Goal: Task Accomplishment & Management: Complete application form

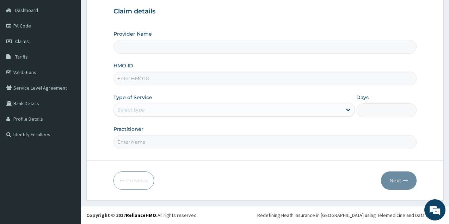
click at [148, 77] on input "HMO ID" at bounding box center [264, 78] width 303 height 14
click at [172, 50] on input "Provider Name" at bounding box center [264, 47] width 303 height 14
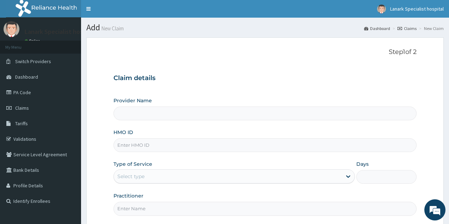
click at [140, 140] on input "HMO ID" at bounding box center [264, 145] width 303 height 14
click at [141, 108] on input "Provider Name" at bounding box center [264, 113] width 303 height 14
click at [27, 105] on span "Claims" at bounding box center [22, 108] width 14 height 6
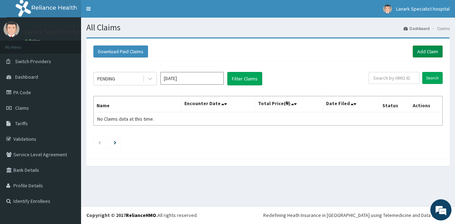
click at [427, 52] on link "Add Claim" at bounding box center [427, 51] width 30 height 12
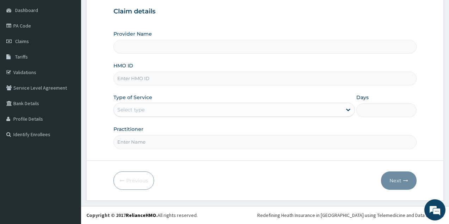
type input "Lanark Specialist Hospital"
click at [151, 81] on input "HMO ID" at bounding box center [264, 78] width 303 height 14
type input "BOF/10033/D"
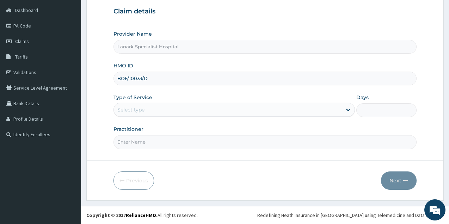
click at [161, 112] on div "Select type" at bounding box center [228, 109] width 228 height 11
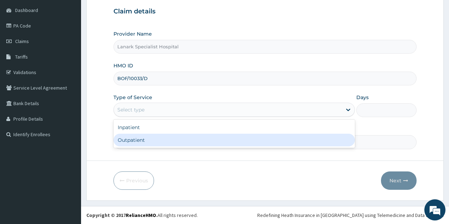
click at [151, 140] on div "Outpatient" at bounding box center [233, 139] width 241 height 13
type input "1"
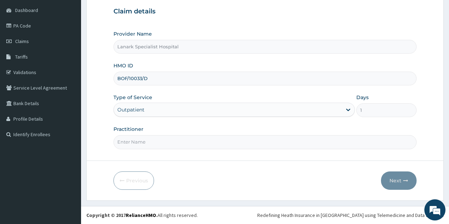
click at [151, 140] on input "Practitioner" at bounding box center [264, 142] width 303 height 14
type input "[PERSON_NAME]"
click at [393, 181] on button "Next" at bounding box center [399, 180] width 36 height 18
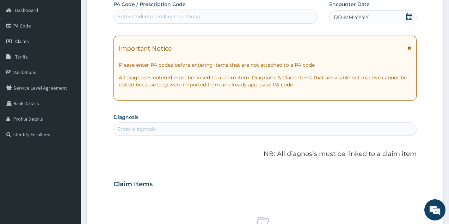
drag, startPoint x: 407, startPoint y: 19, endPoint x: 403, endPoint y: 20, distance: 4.0
click at [407, 18] on icon at bounding box center [409, 16] width 6 height 7
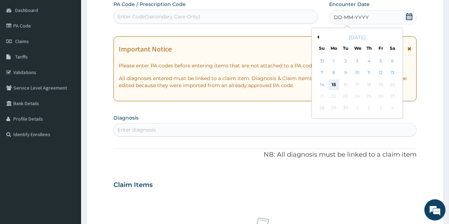
click at [335, 85] on div "15" at bounding box center [333, 84] width 11 height 11
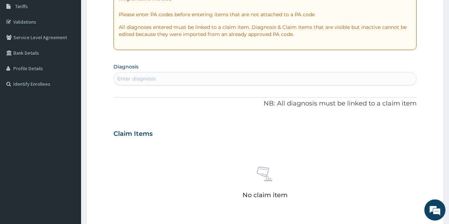
scroll to position [174, 0]
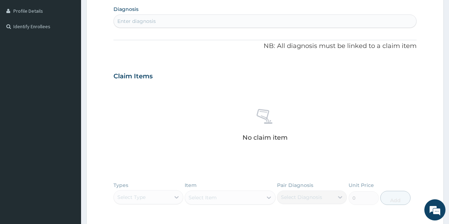
click at [172, 19] on div "Enter diagnosis" at bounding box center [265, 20] width 302 height 11
type input "MALARIA"
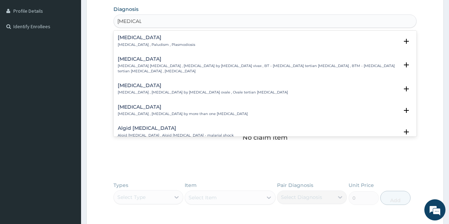
click at [133, 40] on h4 "Malaria" at bounding box center [156, 37] width 77 height 5
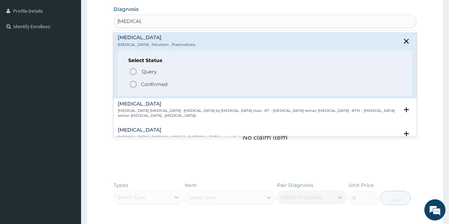
click at [134, 83] on icon "status option filled" at bounding box center [133, 84] width 8 height 8
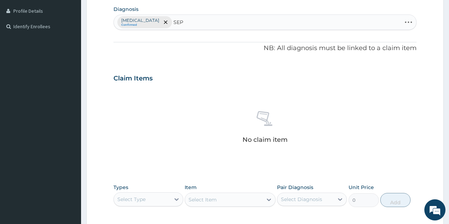
type input "SEPS"
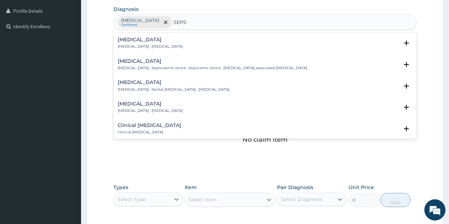
click at [120, 37] on h4 "Sepsis" at bounding box center [150, 39] width 65 height 5
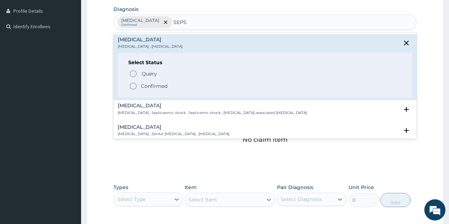
click at [132, 82] on icon "status option filled" at bounding box center [133, 86] width 8 height 8
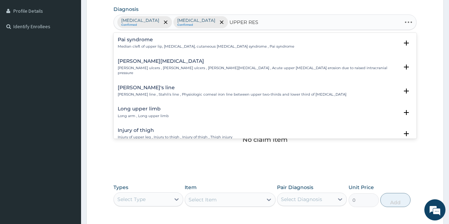
type input "UPPER RESP"
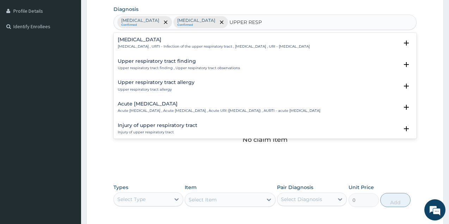
click at [159, 44] on div "Upper respiratory infection Upper respiratory infection , URTI - Infection of t…" at bounding box center [214, 43] width 192 height 12
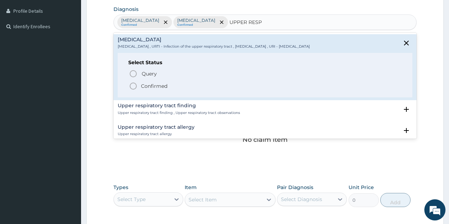
click at [131, 88] on icon "status option filled" at bounding box center [133, 86] width 8 height 8
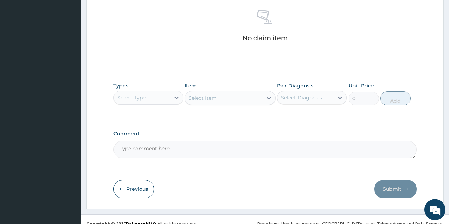
scroll to position [282, 0]
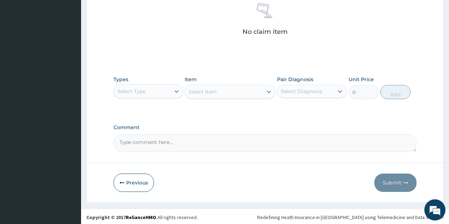
click at [158, 89] on div "Select Type" at bounding box center [142, 91] width 56 height 11
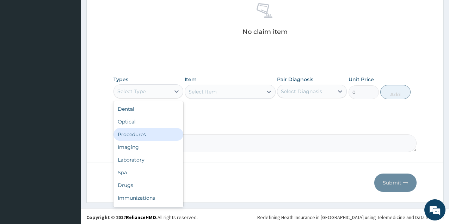
click at [144, 131] on div "Procedures" at bounding box center [148, 134] width 70 height 13
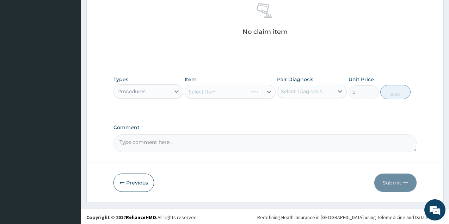
click at [214, 93] on div "Select Item" at bounding box center [229, 92] width 91 height 14
click at [223, 91] on div "Select Item" at bounding box center [229, 92] width 91 height 14
click at [232, 89] on div "Select Item" at bounding box center [223, 91] width 77 height 11
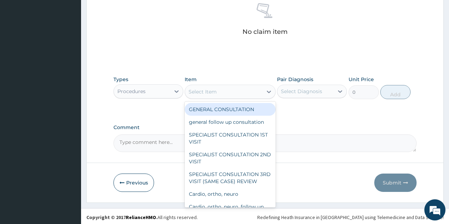
click at [227, 110] on div "GENERAL CONSULTATION" at bounding box center [229, 109] width 91 height 13
type input "1700"
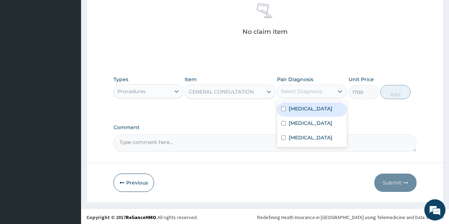
drag, startPoint x: 292, startPoint y: 92, endPoint x: 294, endPoint y: 103, distance: 11.3
click at [292, 94] on div "Select Diagnosis" at bounding box center [301, 91] width 41 height 7
click at [294, 108] on label "Malaria" at bounding box center [310, 108] width 44 height 7
checkbox input "true"
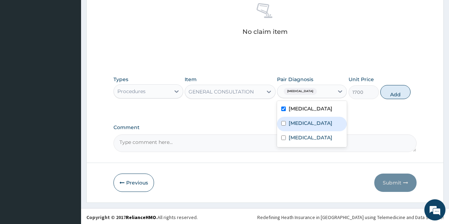
click at [294, 121] on label "Sepsis" at bounding box center [310, 122] width 44 height 7
checkbox input "true"
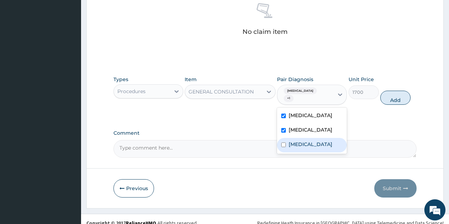
click at [300, 140] on label "Upper respiratory infection" at bounding box center [310, 143] width 44 height 7
checkbox input "true"
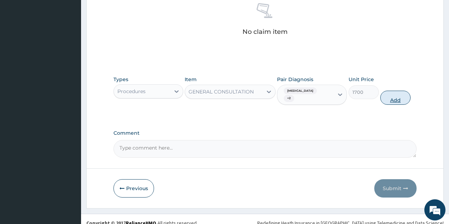
click at [394, 92] on button "Add" at bounding box center [395, 97] width 30 height 14
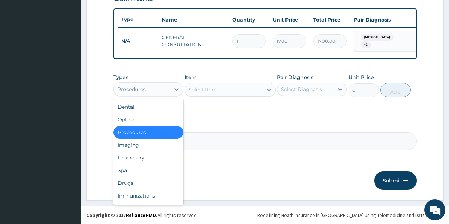
click at [157, 89] on div "Procedures" at bounding box center [142, 88] width 56 height 11
click at [140, 156] on div "Laboratory" at bounding box center [148, 157] width 70 height 13
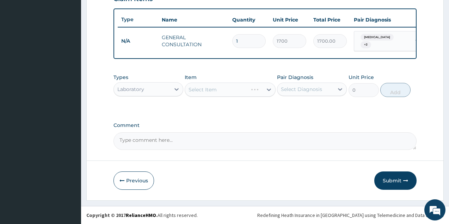
click at [228, 91] on div "Select Item" at bounding box center [229, 89] width 91 height 14
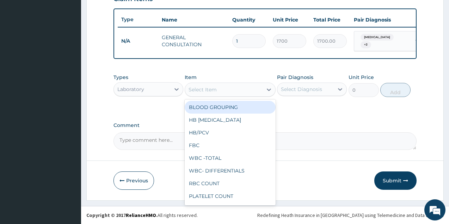
click at [232, 88] on div "Select Item" at bounding box center [223, 89] width 77 height 11
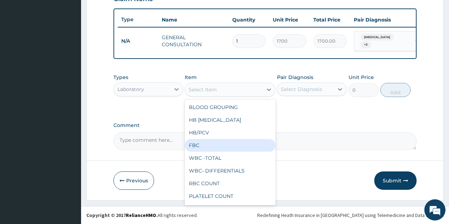
click at [217, 141] on div "FBC" at bounding box center [229, 145] width 91 height 13
type input "2975"
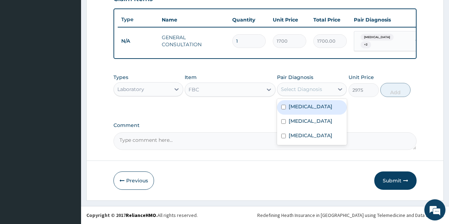
click at [308, 93] on div "Select Diagnosis" at bounding box center [305, 88] width 56 height 11
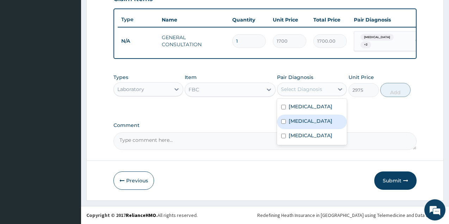
click at [303, 119] on label "Sepsis" at bounding box center [310, 120] width 44 height 7
checkbox input "true"
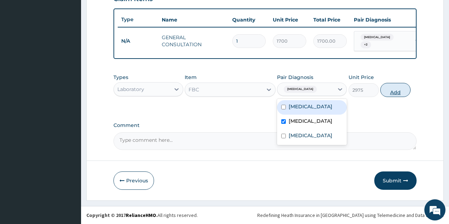
click at [383, 86] on button "Add" at bounding box center [395, 90] width 30 height 14
type input "0"
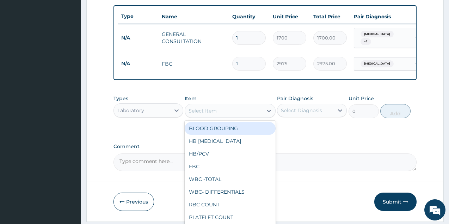
click at [222, 109] on div "Select Item" at bounding box center [223, 110] width 77 height 11
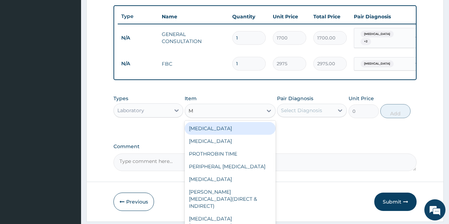
type input "MA"
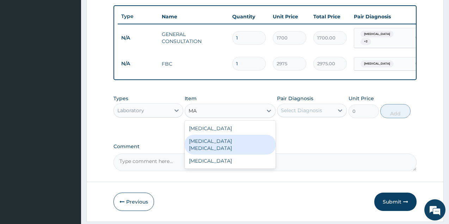
click at [229, 140] on div "[MEDICAL_DATA] [MEDICAL_DATA]" at bounding box center [229, 144] width 91 height 20
type input "1700"
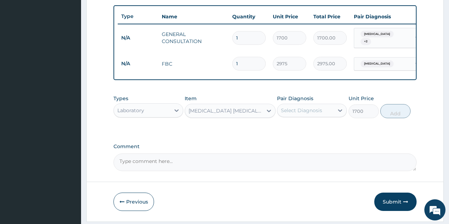
click at [316, 111] on div "Select Diagnosis" at bounding box center [301, 110] width 41 height 7
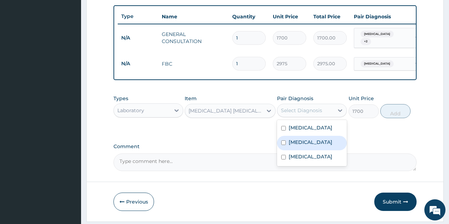
click at [309, 147] on div "[MEDICAL_DATA]" at bounding box center [312, 143] width 70 height 14
checkbox input "true"
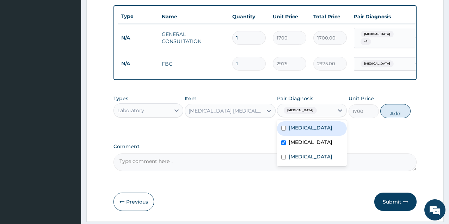
click at [305, 131] on label "[MEDICAL_DATA]" at bounding box center [310, 127] width 44 height 7
checkbox input "true"
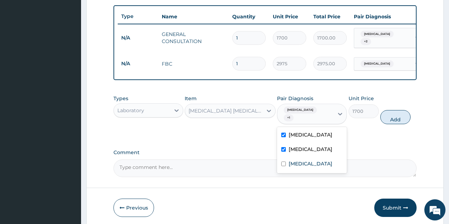
click at [303, 145] on label "[MEDICAL_DATA]" at bounding box center [310, 148] width 44 height 7
checkbox input "false"
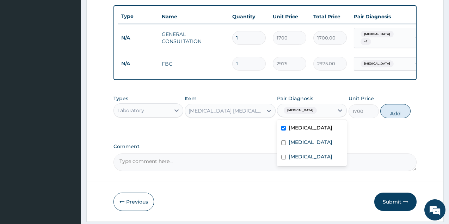
click at [403, 109] on button "Add" at bounding box center [395, 111] width 30 height 14
type input "0"
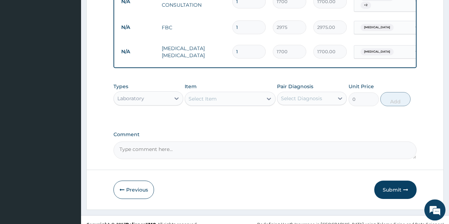
scroll to position [305, 0]
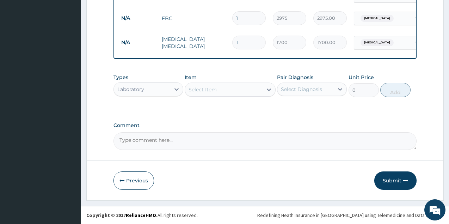
click at [155, 90] on div "Laboratory" at bounding box center [142, 88] width 56 height 11
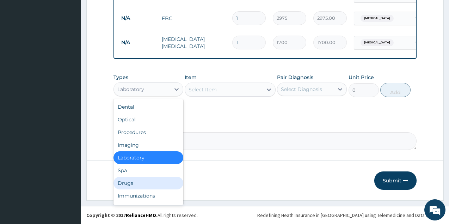
click at [134, 177] on div "Drugs" at bounding box center [148, 182] width 70 height 13
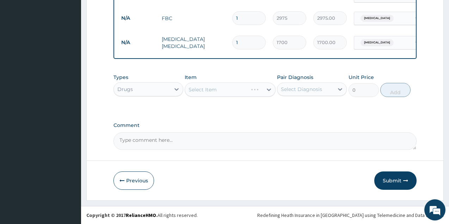
click at [219, 90] on div "Select Item" at bounding box center [229, 89] width 91 height 14
click at [226, 89] on div "Select Item" at bounding box center [223, 89] width 77 height 11
type input "[PERSON_NAME]"
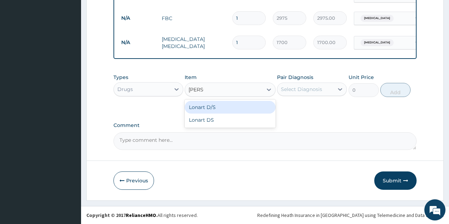
click at [236, 106] on div "Lonart D/S" at bounding box center [229, 107] width 91 height 13
type input "450"
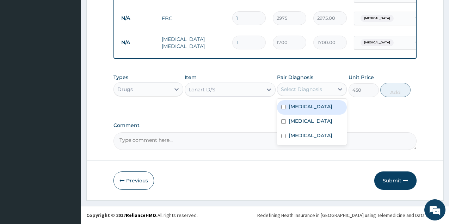
click at [315, 87] on div "Select Diagnosis" at bounding box center [301, 89] width 41 height 7
click at [304, 107] on label "[MEDICAL_DATA]" at bounding box center [310, 106] width 44 height 7
checkbox input "true"
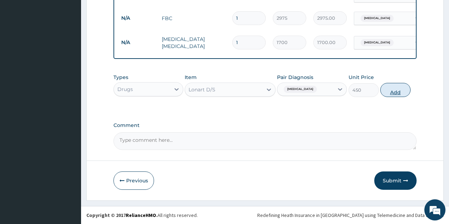
click at [386, 90] on button "Add" at bounding box center [395, 90] width 30 height 14
type input "0"
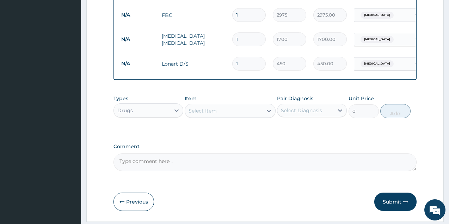
type input "2"
type input "900.00"
type input "3"
type input "1350.00"
type input "4"
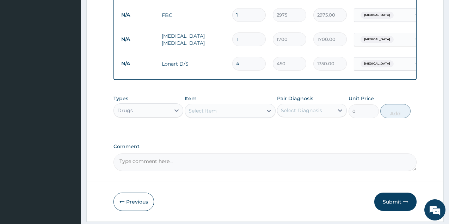
type input "1800.00"
type input "5"
type input "2250.00"
type input "6"
type input "2700.00"
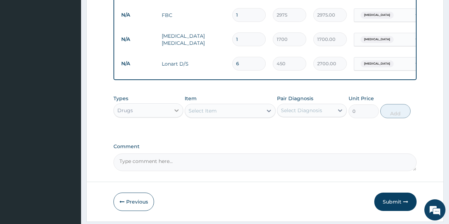
scroll to position [330, 0]
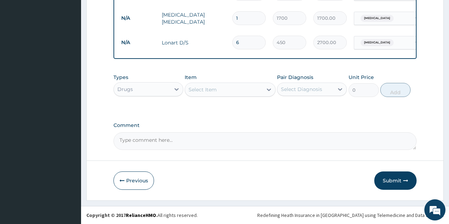
click at [213, 87] on div "Select Item" at bounding box center [202, 89] width 28 height 7
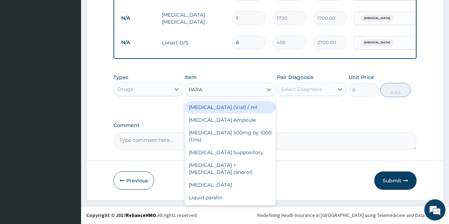
type input "PARAC"
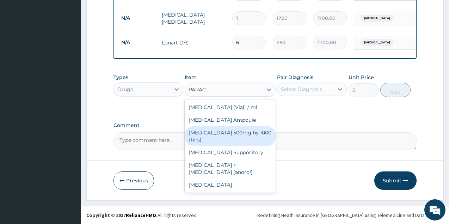
click at [229, 134] on div "[MEDICAL_DATA] 500mg by 1000 (tins)" at bounding box center [229, 136] width 91 height 20
type input "30"
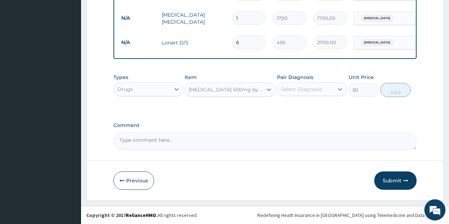
drag, startPoint x: 320, startPoint y: 89, endPoint x: 317, endPoint y: 98, distance: 8.8
click at [319, 93] on div "Select Diagnosis" at bounding box center [305, 88] width 56 height 11
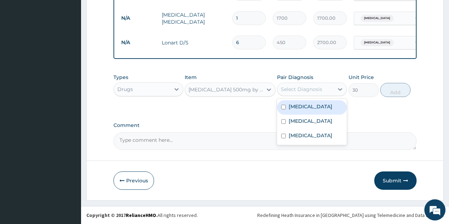
click at [317, 107] on div "[MEDICAL_DATA]" at bounding box center [312, 107] width 70 height 14
checkbox input "true"
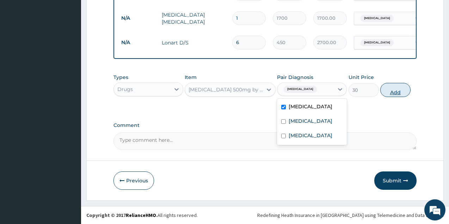
click at [402, 90] on button "Add" at bounding box center [395, 90] width 30 height 14
type input "0"
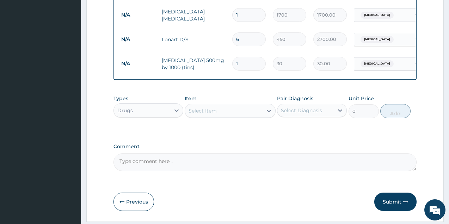
type input "18"
type input "540.00"
type input "18"
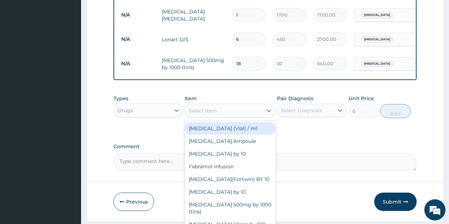
click at [206, 110] on div "Select Item" at bounding box center [223, 110] width 77 height 11
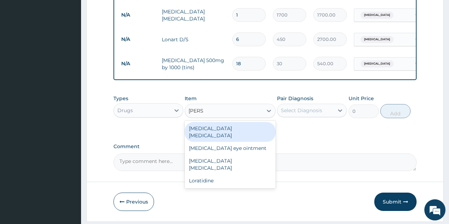
type input "LORAT"
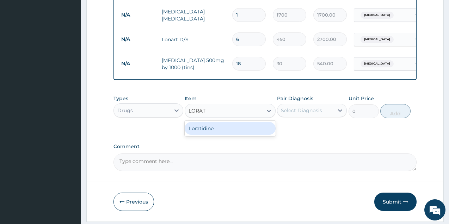
click at [208, 130] on div "Loratidine" at bounding box center [229, 128] width 91 height 13
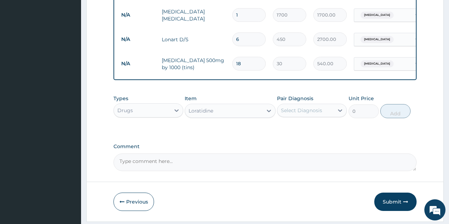
type input "100"
click at [318, 111] on div "Select Diagnosis" at bounding box center [301, 110] width 41 height 7
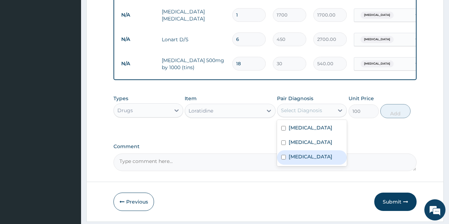
click at [312, 160] on label "[MEDICAL_DATA]" at bounding box center [310, 156] width 44 height 7
checkbox input "true"
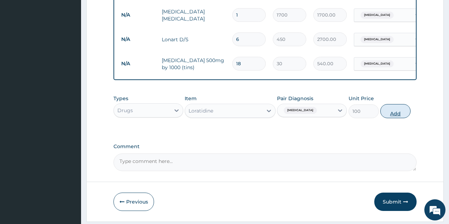
click at [388, 113] on button "Add" at bounding box center [395, 111] width 30 height 14
type input "0"
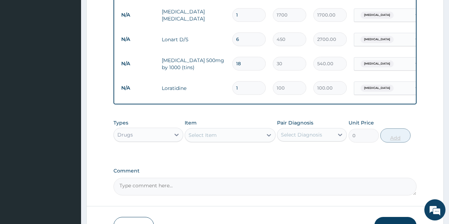
type input "2"
type input "200.00"
type input "3"
type input "300.00"
type input "4"
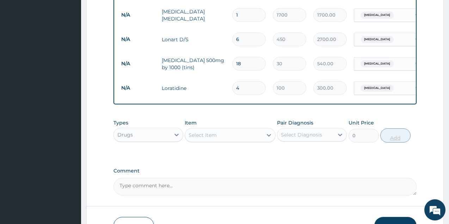
type input "400.00"
type input "5"
type input "500.00"
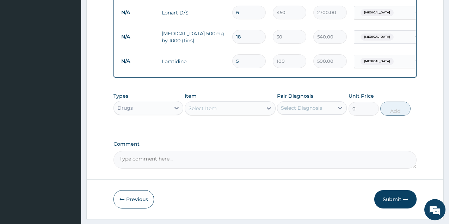
scroll to position [378, 0]
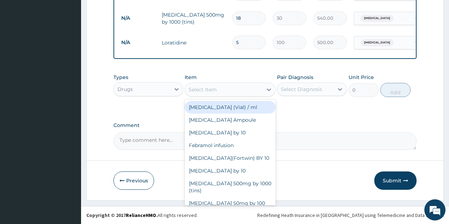
click at [225, 88] on div "Select Item" at bounding box center [223, 89] width 77 height 11
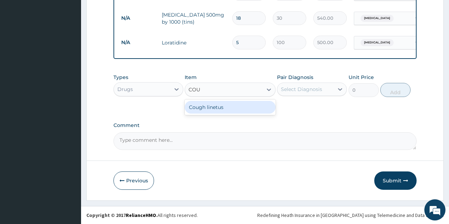
type input "COUG"
click at [223, 107] on div "Cough linetus" at bounding box center [229, 107] width 91 height 13
type input "1000"
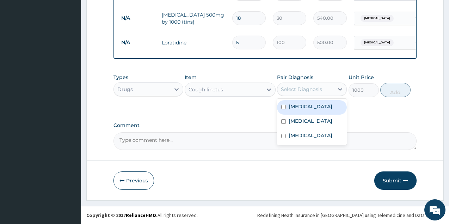
click at [327, 89] on div "Select Diagnosis" at bounding box center [305, 88] width 56 height 11
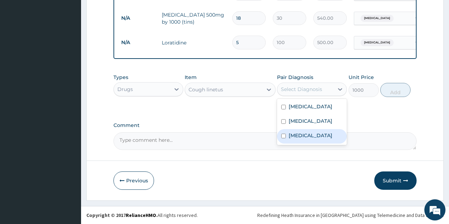
click at [305, 137] on label "Upper respiratory infection" at bounding box center [310, 135] width 44 height 7
checkbox input "true"
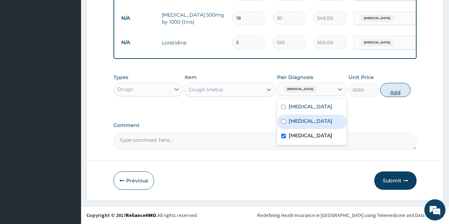
click at [395, 94] on button "Add" at bounding box center [395, 90] width 30 height 14
type input "0"
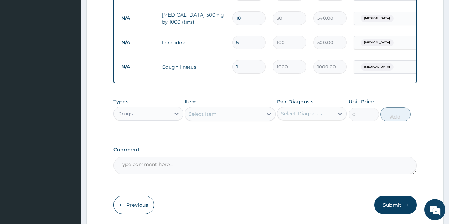
scroll to position [402, 0]
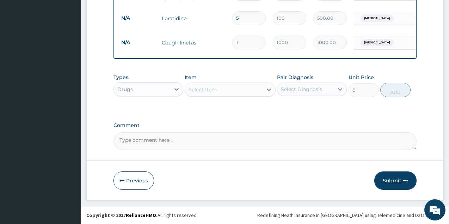
click at [397, 179] on button "Submit" at bounding box center [395, 180] width 42 height 18
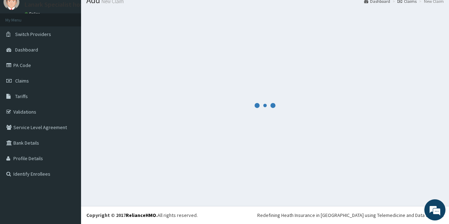
scroll to position [27, 0]
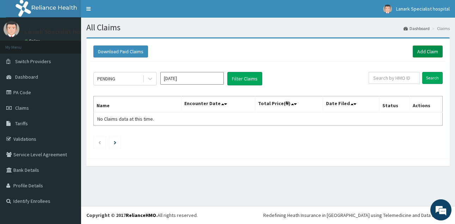
click at [434, 54] on link "Add Claim" at bounding box center [427, 51] width 30 height 12
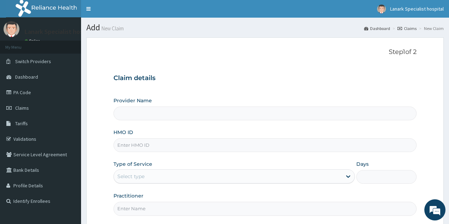
type input "Lanark Specialist Hospital"
click at [143, 147] on input "HMO ID" at bounding box center [264, 145] width 303 height 14
type input "BOF/10033/A"
click at [152, 174] on div "Select type" at bounding box center [228, 175] width 228 height 11
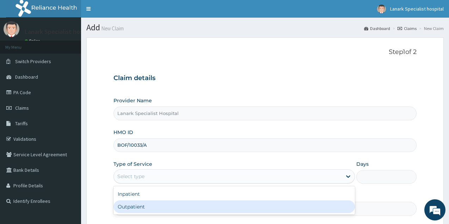
click at [146, 207] on div "Outpatient" at bounding box center [233, 206] width 241 height 13
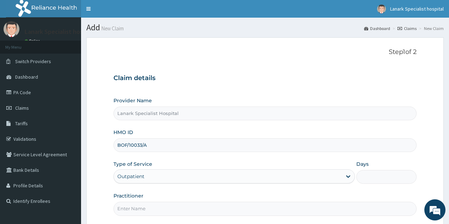
type input "1"
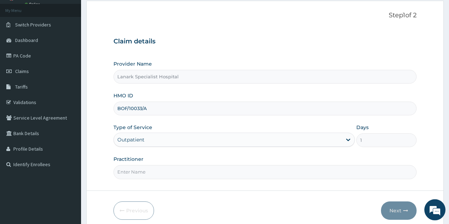
scroll to position [67, 0]
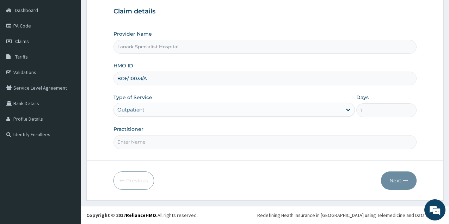
click at [143, 138] on input "Practitioner" at bounding box center [264, 142] width 303 height 14
click at [154, 138] on input "Practitioner" at bounding box center [264, 142] width 303 height 14
type input "DR OYENIRAN"
click at [393, 177] on button "Next" at bounding box center [399, 180] width 36 height 18
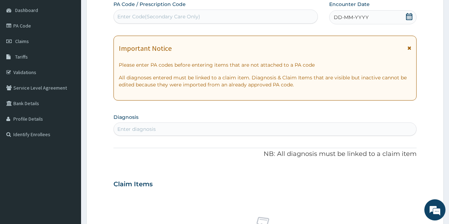
click at [407, 15] on icon at bounding box center [409, 16] width 6 height 7
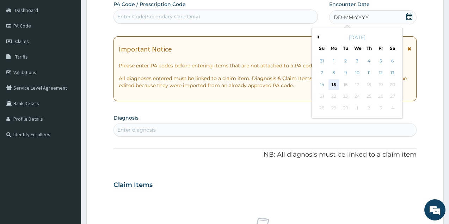
click at [334, 85] on div "15" at bounding box center [333, 84] width 11 height 11
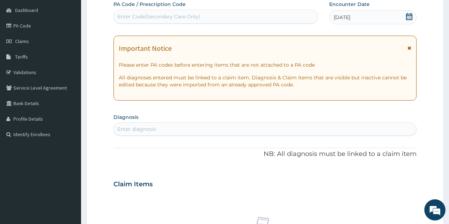
click at [265, 124] on div "Enter diagnosis" at bounding box center [265, 128] width 302 height 11
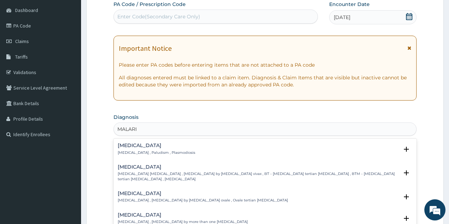
type input "MALARIA"
click at [137, 146] on h4 "Malaria" at bounding box center [156, 145] width 77 height 5
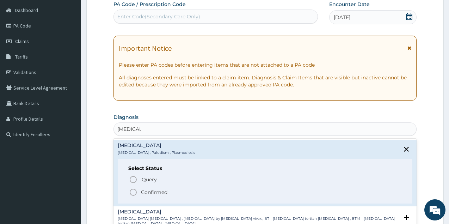
click at [131, 194] on icon "status option filled" at bounding box center [133, 192] width 8 height 8
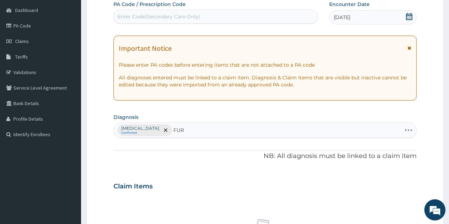
type input "FURU"
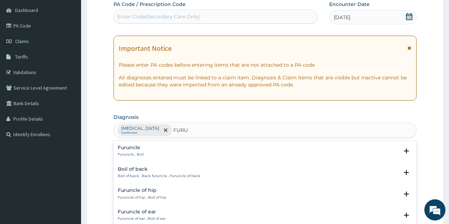
click at [135, 151] on div "Furuncle Furuncle , Boil" at bounding box center [131, 151] width 26 height 12
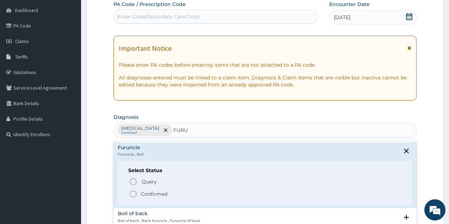
click at [136, 193] on circle "status option filled" at bounding box center [133, 193] width 6 height 6
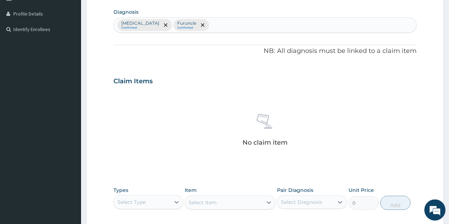
scroll to position [246, 0]
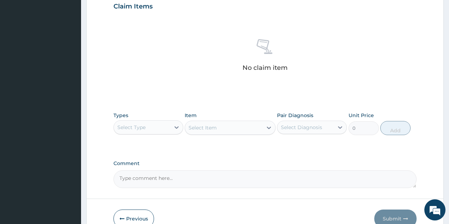
click at [167, 129] on div "Select Type" at bounding box center [142, 126] width 56 height 11
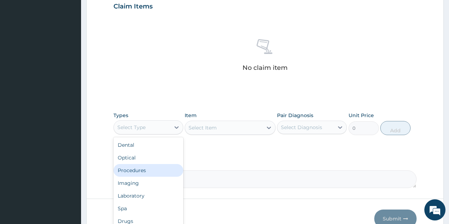
click at [138, 170] on div "Procedures" at bounding box center [148, 170] width 70 height 13
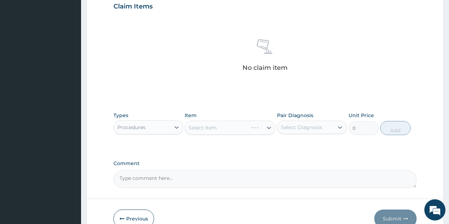
click at [220, 129] on div "Select Item" at bounding box center [229, 127] width 91 height 14
click at [220, 127] on div "Select Item" at bounding box center [229, 127] width 91 height 14
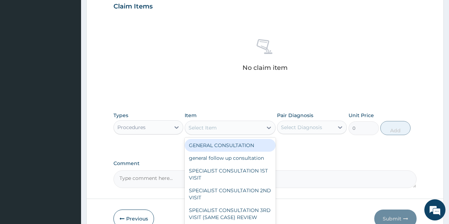
click at [220, 127] on div "Select Item" at bounding box center [223, 127] width 77 height 11
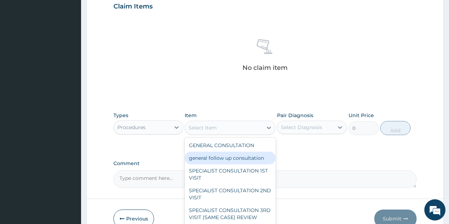
click at [226, 156] on div "general follow up consultation" at bounding box center [229, 157] width 91 height 13
type input "2125"
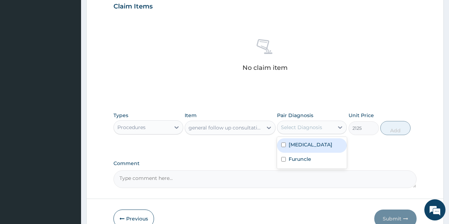
click at [306, 126] on div "Select Diagnosis" at bounding box center [301, 127] width 41 height 7
click at [307, 141] on label "Malaria" at bounding box center [310, 144] width 44 height 7
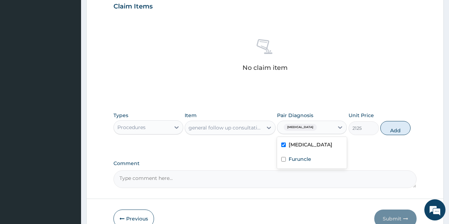
checkbox input "true"
click at [307, 156] on label "Furuncle" at bounding box center [299, 158] width 23 height 7
checkbox input "true"
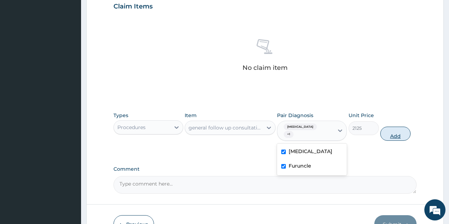
click at [390, 129] on button "Add" at bounding box center [395, 133] width 30 height 14
type input "0"
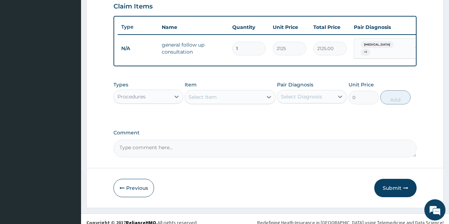
click at [163, 100] on div "Procedures" at bounding box center [142, 96] width 56 height 11
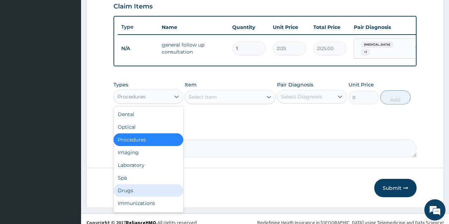
click at [135, 190] on div "Drugs" at bounding box center [148, 190] width 70 height 13
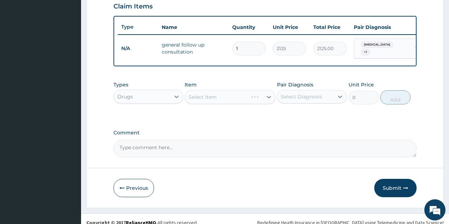
click at [213, 102] on div "Select Item" at bounding box center [229, 97] width 91 height 14
click at [214, 100] on div "Select Item" at bounding box center [229, 97] width 91 height 14
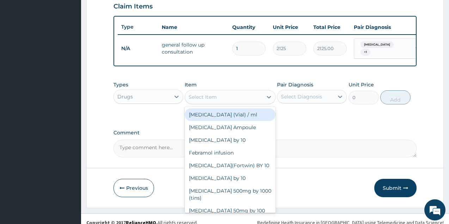
click at [214, 100] on div "Select Item" at bounding box center [202, 96] width 28 height 7
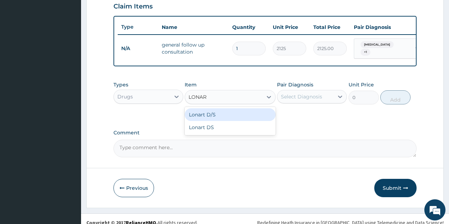
type input "LONART"
click at [220, 121] on div "Lonart D/S" at bounding box center [229, 114] width 91 height 13
type input "450"
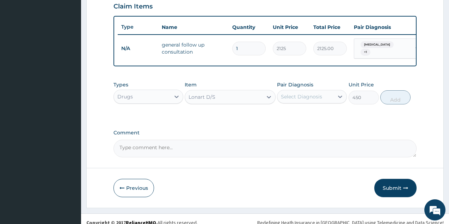
drag, startPoint x: 326, startPoint y: 93, endPoint x: 325, endPoint y: 98, distance: 5.4
click at [325, 98] on div "Select Diagnosis" at bounding box center [312, 96] width 70 height 13
click at [316, 117] on div "Malaria" at bounding box center [312, 114] width 70 height 14
checkbox input "true"
click at [389, 95] on button "Add" at bounding box center [395, 97] width 30 height 14
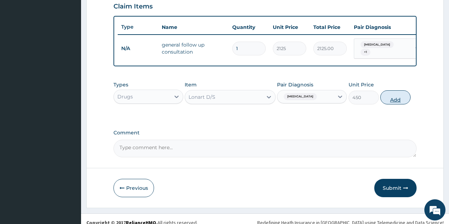
type input "0"
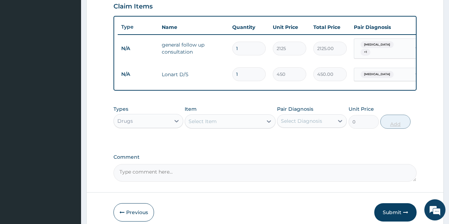
type input "2"
type input "900.00"
type input "3"
type input "1350.00"
type input "4"
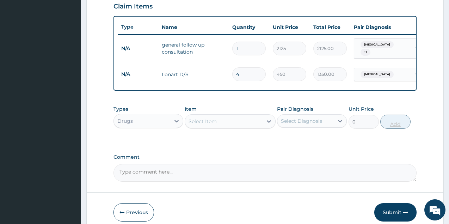
type input "1800.00"
type input "5"
type input "2250.00"
type input "6"
type input "2700.00"
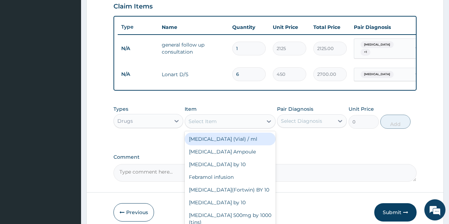
click at [242, 123] on div "Select Item" at bounding box center [223, 120] width 77 height 11
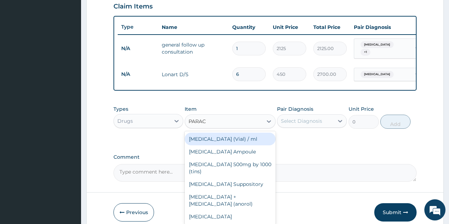
type input "PARACE"
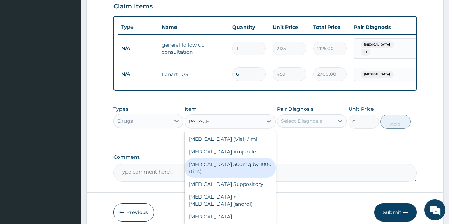
click at [238, 169] on div "[MEDICAL_DATA] 500mg by 1000 (tins)" at bounding box center [229, 168] width 91 height 20
type input "30"
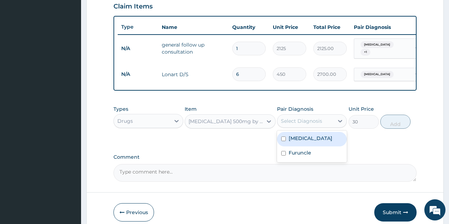
click at [307, 120] on div "Select Diagnosis" at bounding box center [301, 120] width 41 height 7
click at [307, 140] on div "[MEDICAL_DATA]" at bounding box center [312, 139] width 70 height 14
checkbox input "true"
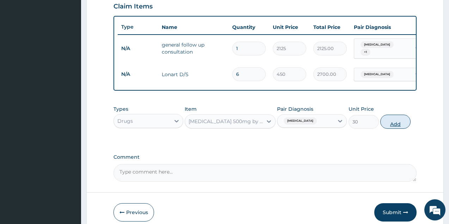
click at [385, 125] on button "Add" at bounding box center [395, 121] width 30 height 14
type input "0"
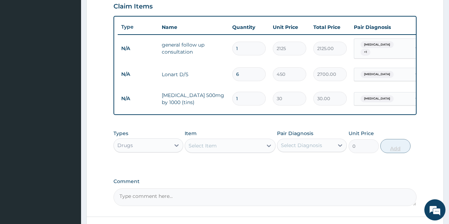
type input "18"
type input "540.00"
type input "18"
click at [221, 150] on div "Select Item" at bounding box center [223, 145] width 77 height 11
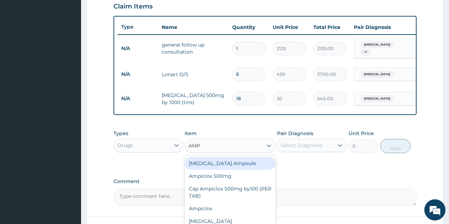
type input "AMPI"
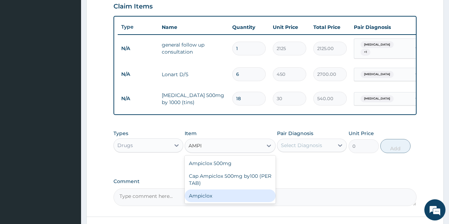
click at [214, 196] on div "Ampiclox" at bounding box center [229, 195] width 91 height 13
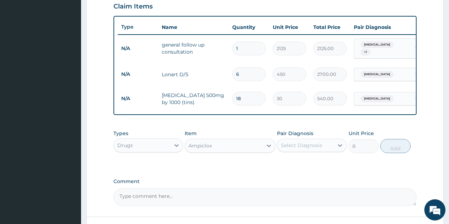
type input "1000"
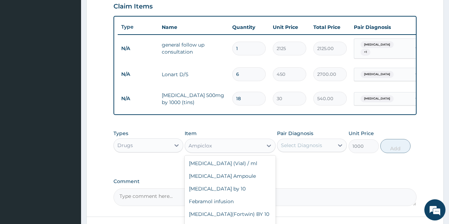
click at [219, 149] on div "Ampiclox" at bounding box center [223, 145] width 77 height 11
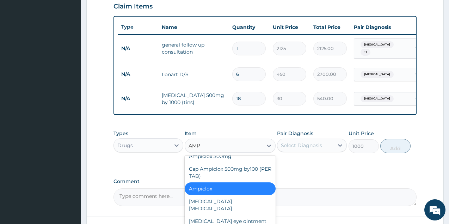
scroll to position [8, 0]
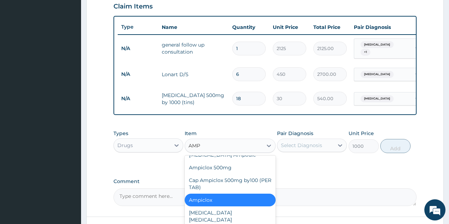
type input "AMPI"
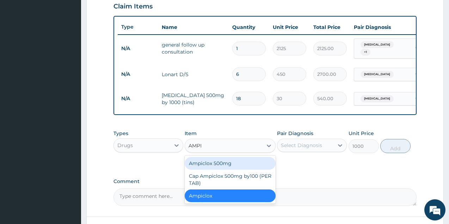
click at [230, 169] on div "Ampiclox 500mg" at bounding box center [229, 163] width 91 height 13
type input "1500"
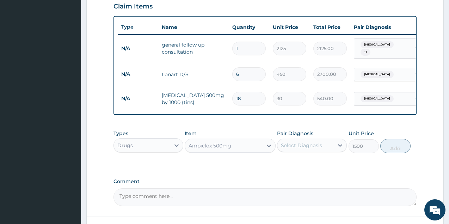
drag, startPoint x: 318, startPoint y: 150, endPoint x: 317, endPoint y: 157, distance: 7.1
click at [318, 149] on div "Select Diagnosis" at bounding box center [301, 145] width 41 height 7
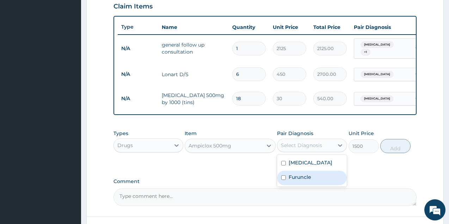
click at [313, 179] on div "Furuncle" at bounding box center [312, 177] width 70 height 14
checkbox input "true"
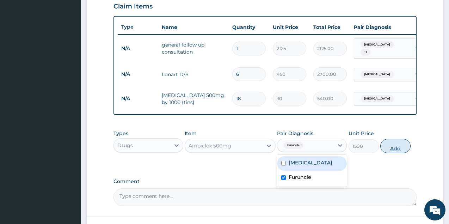
click at [397, 149] on button "Add" at bounding box center [395, 146] width 30 height 14
type input "0"
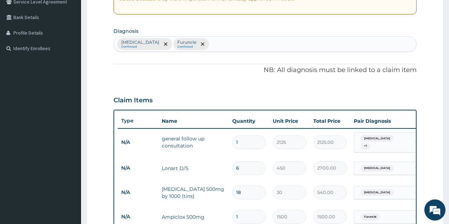
scroll to position [138, 0]
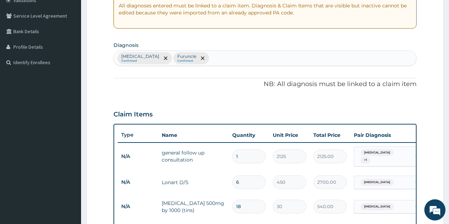
click at [207, 58] on div "Malaria Confirmed Furuncle Confirmed" at bounding box center [265, 58] width 302 height 15
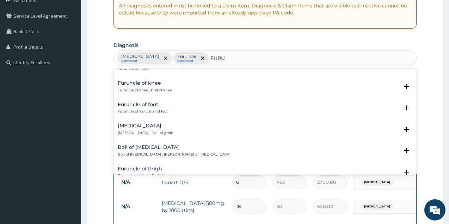
scroll to position [190, 0]
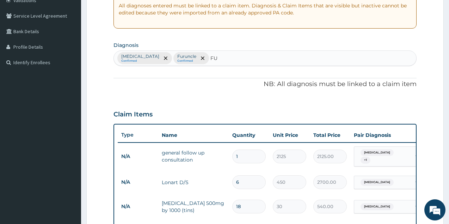
type input "F"
click at [388, 90] on div "PA Code / Prescription Code Enter Code(Secondary Care Only) Encounter Date 15-0…" at bounding box center [264, 133] width 303 height 409
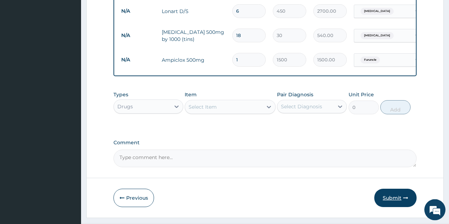
scroll to position [330, 0]
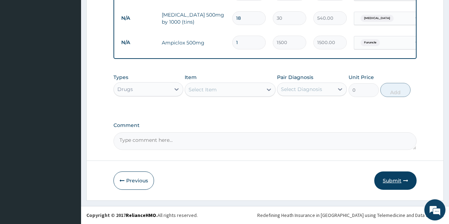
click at [390, 181] on button "Submit" at bounding box center [395, 180] width 42 height 18
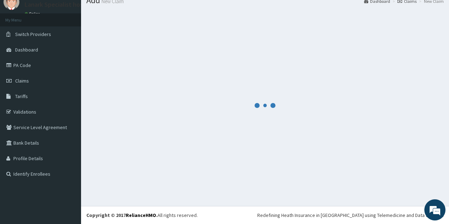
scroll to position [27, 0]
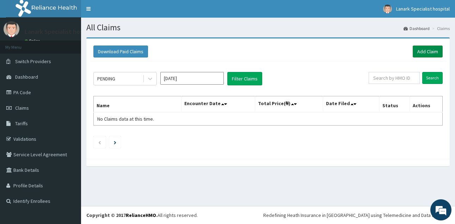
click at [433, 51] on link "Add Claim" at bounding box center [427, 51] width 30 height 12
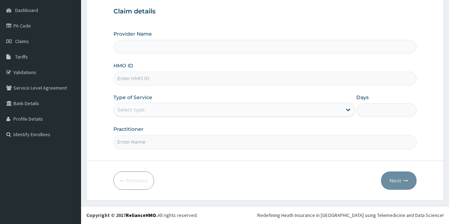
scroll to position [67, 0]
click at [154, 80] on input "HMO ID" at bounding box center [264, 78] width 303 height 14
type input "Lanark Specialist Hospital"
type input "BOF/10033/E"
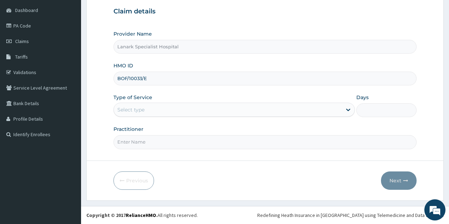
click at [149, 110] on div "Select type" at bounding box center [228, 109] width 228 height 11
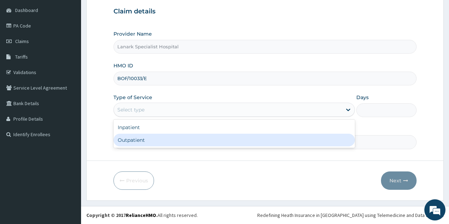
click at [145, 140] on div "Outpatient" at bounding box center [233, 139] width 241 height 13
type input "1"
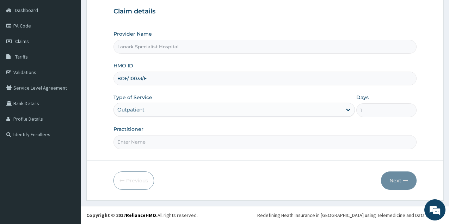
click at [144, 142] on input "Practitioner" at bounding box center [264, 142] width 303 height 14
type input "[PERSON_NAME]"
click at [391, 175] on button "Next" at bounding box center [399, 180] width 36 height 18
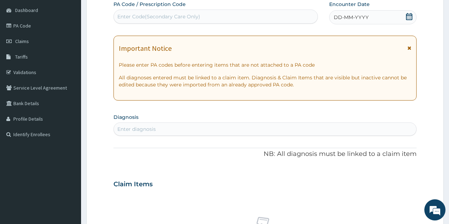
click at [412, 18] on icon at bounding box center [408, 16] width 7 height 7
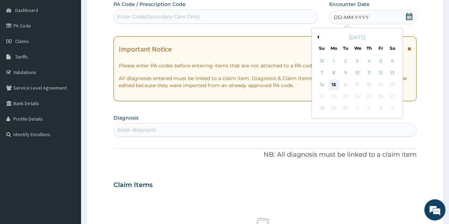
click at [332, 85] on div "15" at bounding box center [333, 84] width 11 height 11
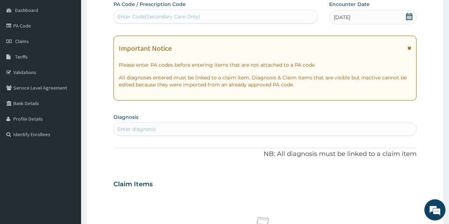
click at [264, 128] on div "Enter diagnosis" at bounding box center [265, 128] width 302 height 11
type input "MALA"
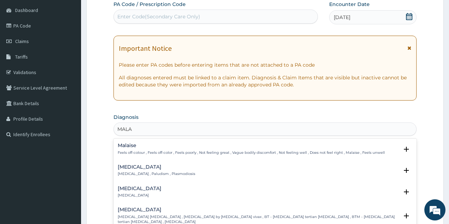
click at [135, 169] on h4 "[MEDICAL_DATA]" at bounding box center [156, 166] width 77 height 5
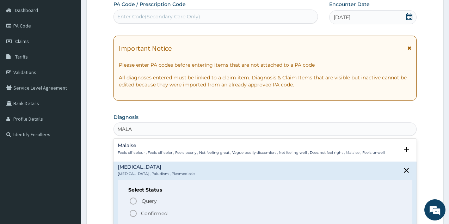
click at [135, 212] on icon "status option filled" at bounding box center [133, 213] width 8 height 8
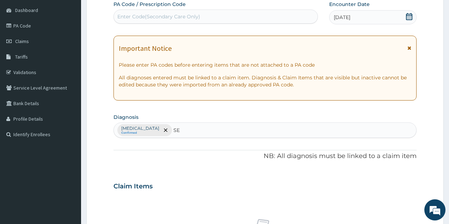
type input "SEP"
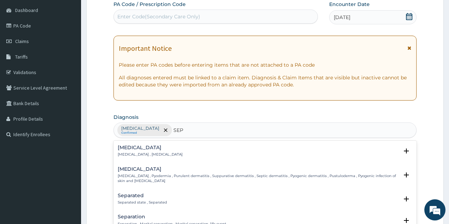
click at [130, 148] on h4 "[MEDICAL_DATA]" at bounding box center [150, 147] width 65 height 5
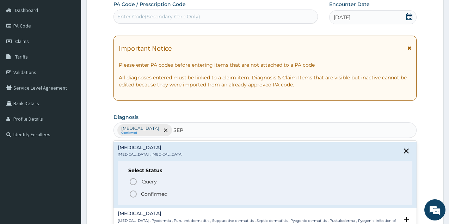
click at [136, 194] on circle "status option filled" at bounding box center [133, 193] width 6 height 6
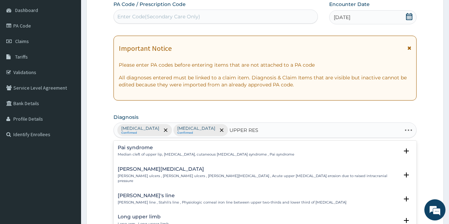
type input "UPPER RESP"
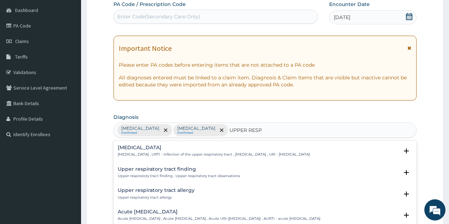
click at [149, 149] on h4 "[MEDICAL_DATA]" at bounding box center [214, 147] width 192 height 5
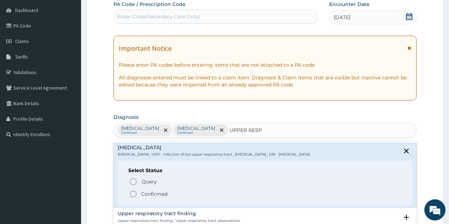
click at [134, 195] on icon "status option filled" at bounding box center [133, 193] width 8 height 8
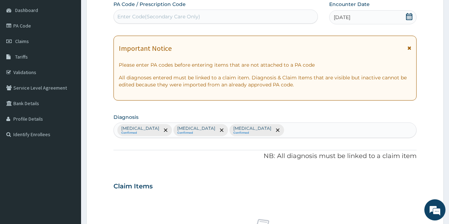
scroll to position [246, 0]
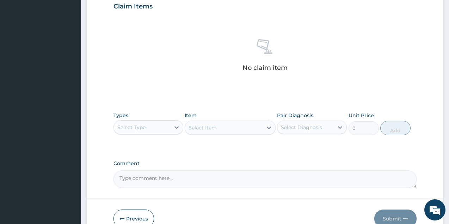
click at [156, 125] on div "Select Type" at bounding box center [142, 126] width 56 height 11
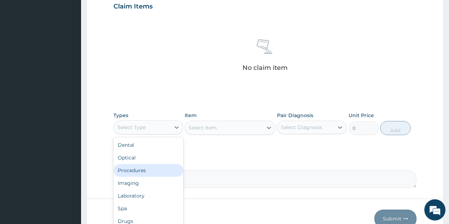
drag, startPoint x: 146, startPoint y: 168, endPoint x: 158, endPoint y: 163, distance: 13.3
click at [147, 168] on div "Procedures" at bounding box center [148, 170] width 70 height 13
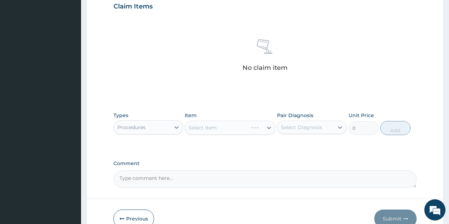
click at [218, 130] on div "Select Item" at bounding box center [229, 127] width 91 height 14
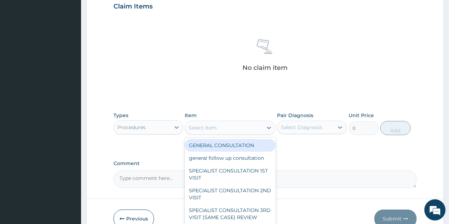
click at [219, 128] on div "Select Item" at bounding box center [223, 127] width 77 height 11
click at [215, 146] on div "GENERAL CONSULTATION" at bounding box center [229, 145] width 91 height 13
type input "1700"
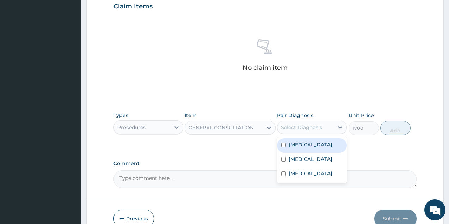
drag, startPoint x: 299, startPoint y: 126, endPoint x: 300, endPoint y: 135, distance: 9.3
click at [299, 126] on div "Select Diagnosis" at bounding box center [301, 127] width 41 height 7
click at [302, 145] on label "[MEDICAL_DATA]" at bounding box center [310, 144] width 44 height 7
checkbox input "true"
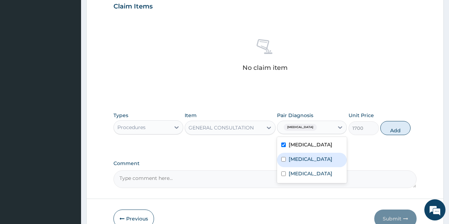
click at [304, 162] on div "[MEDICAL_DATA]" at bounding box center [312, 159] width 70 height 14
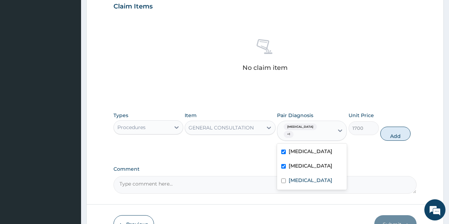
checkbox input "true"
click at [305, 176] on label "[MEDICAL_DATA]" at bounding box center [310, 179] width 44 height 7
checkbox input "true"
click at [394, 131] on button "Add" at bounding box center [395, 133] width 30 height 14
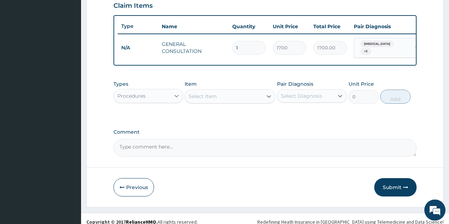
scroll to position [257, 0]
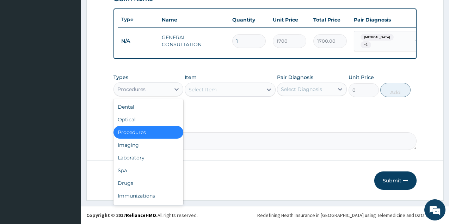
click at [157, 89] on div "Procedures" at bounding box center [142, 88] width 56 height 11
click at [129, 157] on div "Laboratory" at bounding box center [148, 157] width 70 height 13
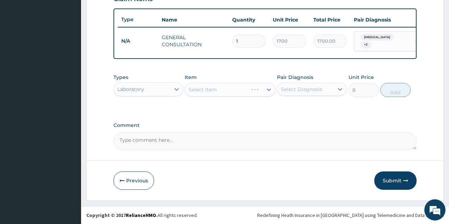
click at [219, 90] on div "Select Item" at bounding box center [229, 89] width 91 height 14
click at [227, 88] on div "Select Item" at bounding box center [223, 89] width 77 height 11
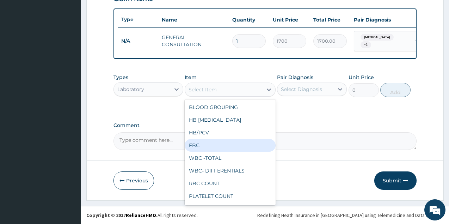
click at [217, 144] on div "FBC" at bounding box center [229, 145] width 91 height 13
type input "2975"
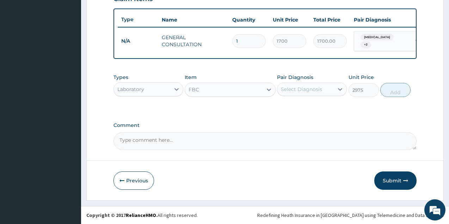
click at [306, 89] on div "Select Diagnosis" at bounding box center [301, 89] width 41 height 7
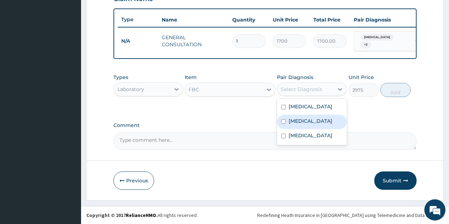
click at [303, 122] on label "Sepsis" at bounding box center [310, 120] width 44 height 7
checkbox input "true"
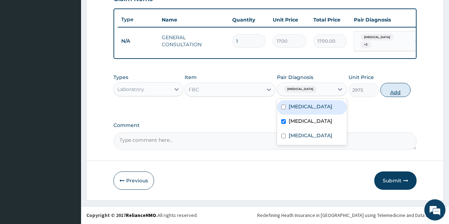
click at [401, 93] on button "Add" at bounding box center [395, 90] width 30 height 14
type input "0"
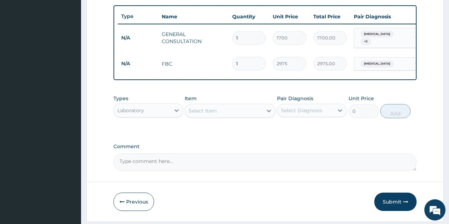
click at [232, 113] on div "Select Item" at bounding box center [223, 110] width 77 height 11
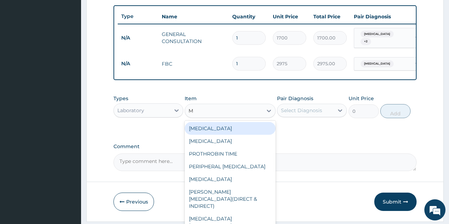
type input "MA"
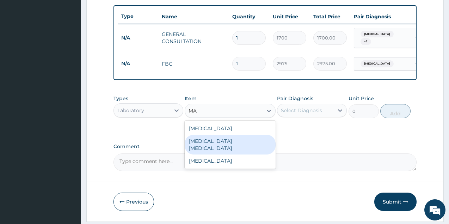
click at [232, 146] on div "MALARIA PARASITE" at bounding box center [229, 144] width 91 height 20
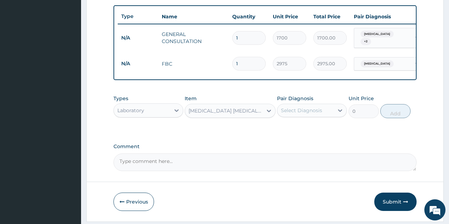
type input "1700"
click at [300, 114] on div "Select Diagnosis" at bounding box center [301, 110] width 41 height 7
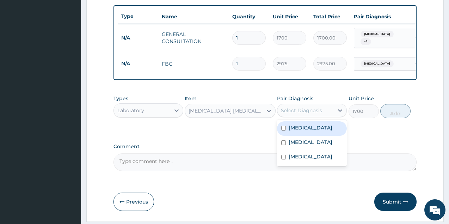
click at [301, 129] on label "Malaria" at bounding box center [310, 127] width 44 height 7
checkbox input "true"
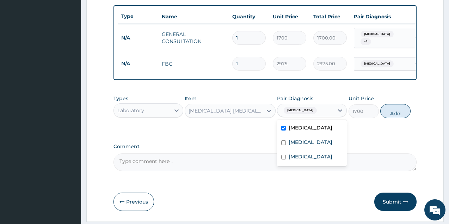
click at [395, 117] on button "Add" at bounding box center [395, 111] width 30 height 14
type input "0"
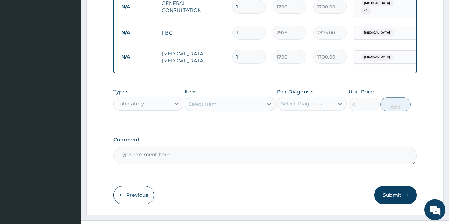
scroll to position [305, 0]
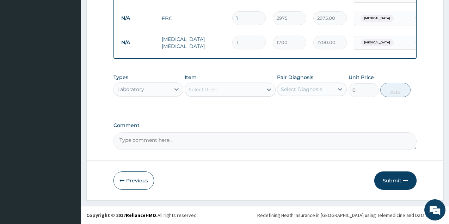
click at [152, 89] on div "Laboratory" at bounding box center [142, 88] width 56 height 11
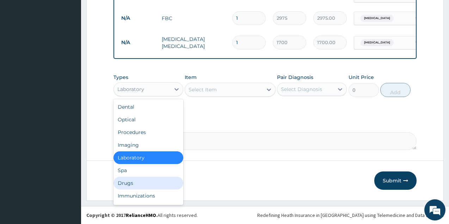
click at [143, 182] on div "Drugs" at bounding box center [148, 182] width 70 height 13
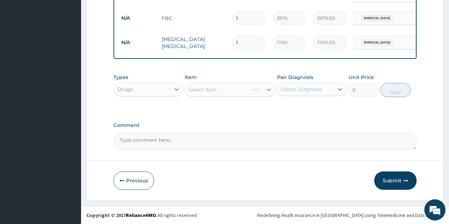
click at [232, 85] on div "Select Item" at bounding box center [229, 89] width 91 height 14
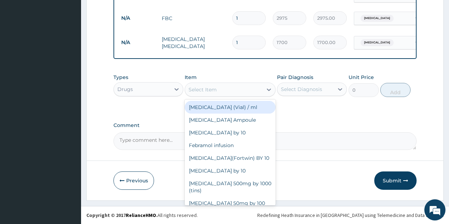
click at [232, 85] on div "Select Item" at bounding box center [223, 89] width 77 height 11
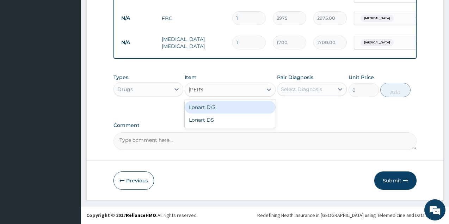
type input "LONAR"
click at [229, 101] on div "Lonart D/S" at bounding box center [229, 107] width 91 height 13
type input "450"
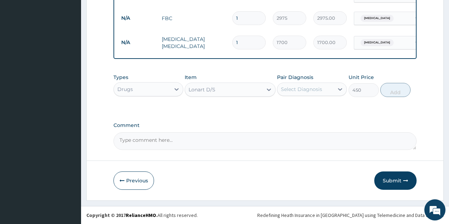
drag, startPoint x: 296, startPoint y: 82, endPoint x: 299, endPoint y: 97, distance: 15.3
click at [296, 82] on div "Pair Diagnosis Select Diagnosis" at bounding box center [312, 85] width 70 height 23
click at [306, 110] on div "Types Drugs Item Lonart D/S Pair Diagnosis Select Diagnosis Unit Price 450 Add" at bounding box center [264, 90] width 303 height 41
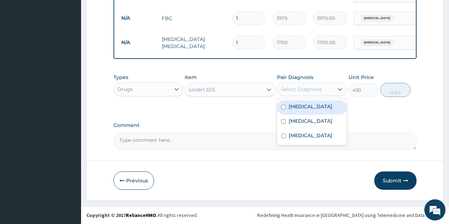
drag, startPoint x: 304, startPoint y: 89, endPoint x: 305, endPoint y: 99, distance: 9.5
click at [304, 89] on div "Select Diagnosis" at bounding box center [301, 89] width 41 height 7
click at [305, 107] on label "[MEDICAL_DATA]" at bounding box center [310, 106] width 44 height 7
checkbox input "true"
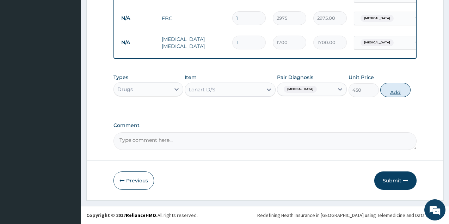
click at [394, 91] on button "Add" at bounding box center [395, 90] width 30 height 14
type input "0"
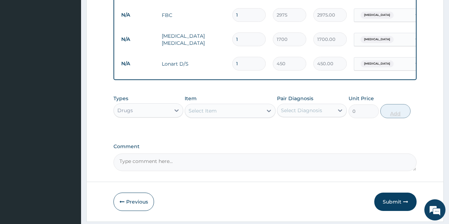
type input "2"
type input "900.00"
type input "3"
type input "1350.00"
type input "4"
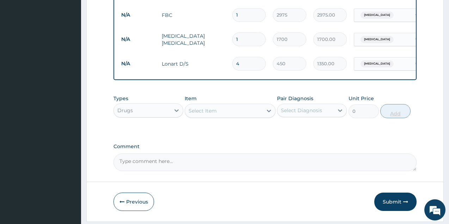
type input "1800.00"
type input "5"
type input "2250.00"
type input "6"
type input "2700.00"
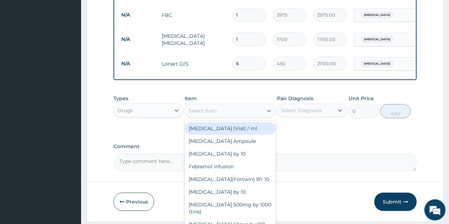
click at [209, 110] on div "Select Item" at bounding box center [223, 110] width 77 height 11
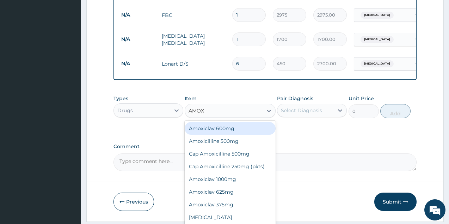
type input "AMOXI"
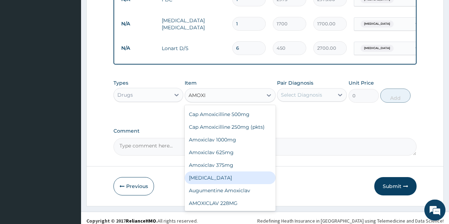
scroll to position [330, 0]
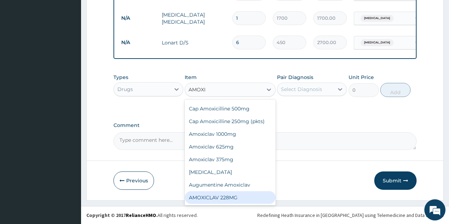
click at [227, 198] on div "AMOXICLAV 228MG" at bounding box center [229, 197] width 91 height 13
type input "2200"
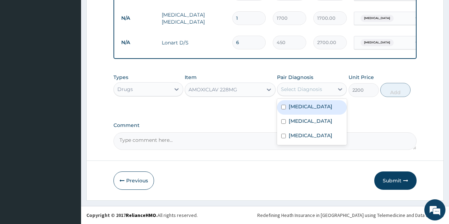
click at [304, 88] on div "Select Diagnosis" at bounding box center [301, 89] width 41 height 7
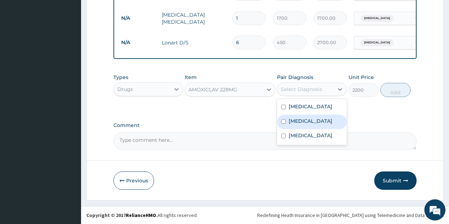
click at [306, 124] on div "Sepsis" at bounding box center [312, 121] width 70 height 14
checkbox input "true"
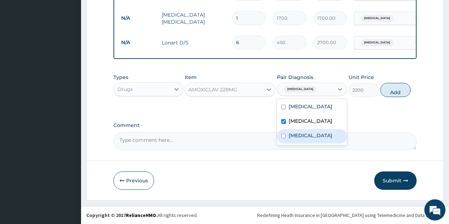
click at [305, 136] on label "Upper respiratory infection" at bounding box center [310, 135] width 44 height 7
checkbox input "true"
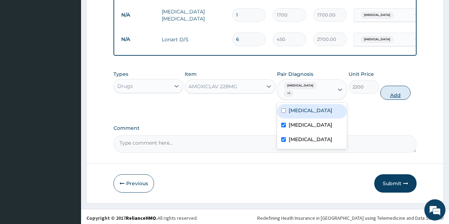
click at [389, 93] on button "Add" at bounding box center [395, 93] width 30 height 14
type input "0"
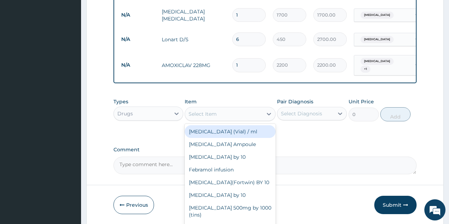
click at [227, 113] on div "Select Item" at bounding box center [223, 113] width 77 height 11
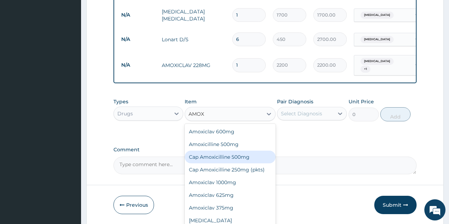
scroll to position [24, 0]
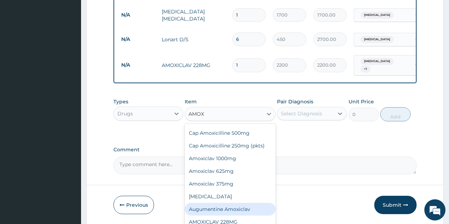
type input "AMOX"
drag, startPoint x: 292, startPoint y: 143, endPoint x: 284, endPoint y: 134, distance: 12.0
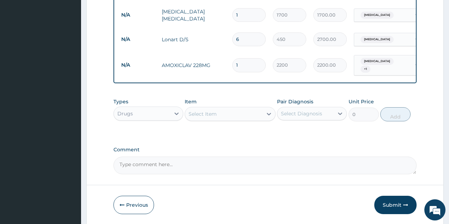
click at [206, 114] on div "Select Item" at bounding box center [202, 113] width 28 height 7
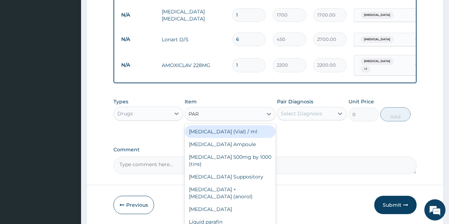
type input "PARA"
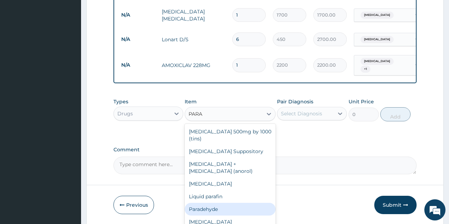
scroll to position [354, 0]
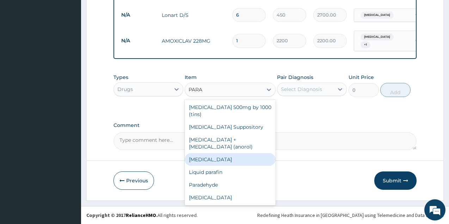
click at [220, 159] on div "Paracetamol" at bounding box center [229, 159] width 91 height 13
type input "1000"
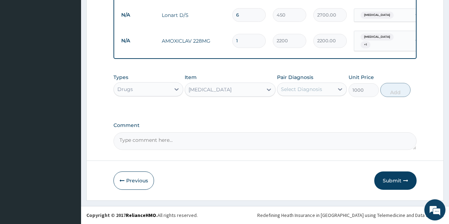
click at [310, 89] on div "Select Diagnosis" at bounding box center [301, 89] width 41 height 7
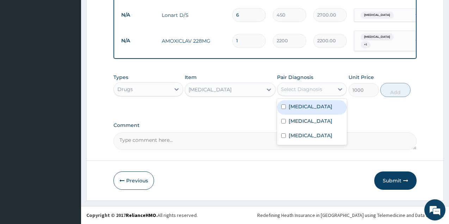
click at [308, 104] on div "Malaria" at bounding box center [312, 107] width 70 height 14
checkbox input "true"
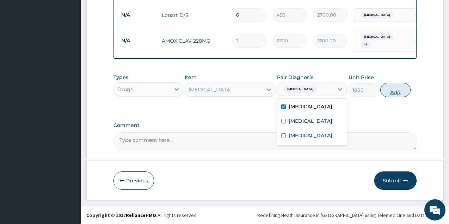
click at [386, 90] on button "Add" at bounding box center [395, 90] width 30 height 14
type input "0"
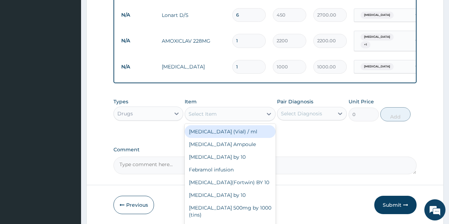
click at [238, 109] on div "Select Item" at bounding box center [223, 113] width 77 height 11
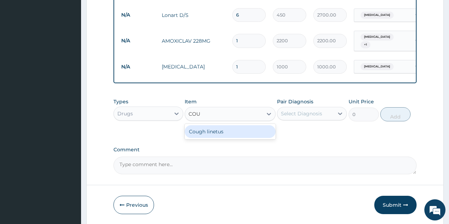
type input "COUG"
click at [250, 129] on div "Cough linetus" at bounding box center [229, 131] width 91 height 13
type input "1000"
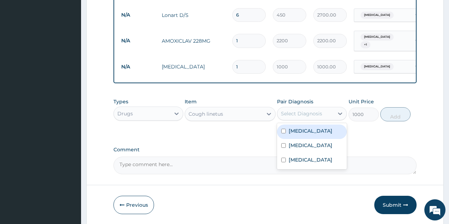
click at [308, 110] on div "Select Diagnosis" at bounding box center [301, 113] width 41 height 7
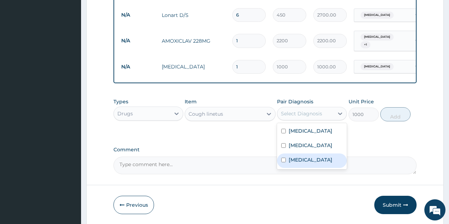
click at [303, 154] on div "Upper respiratory infection" at bounding box center [312, 160] width 70 height 14
checkbox input "true"
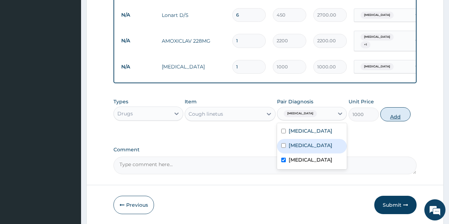
click at [392, 114] on button "Add" at bounding box center [395, 114] width 30 height 14
type input "0"
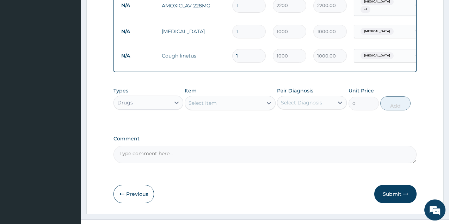
scroll to position [390, 0]
click at [392, 193] on button "Submit" at bounding box center [395, 193] width 42 height 18
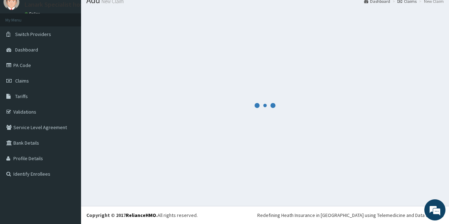
scroll to position [27, 0]
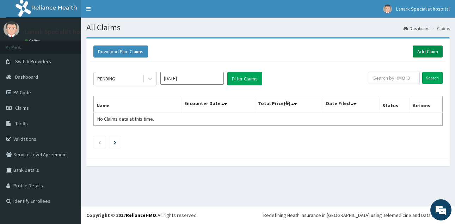
click at [431, 50] on link "Add Claim" at bounding box center [427, 51] width 30 height 12
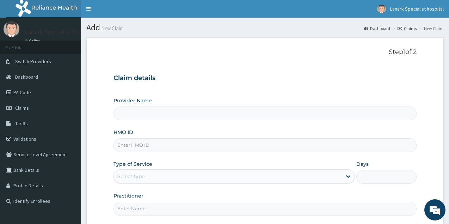
click at [171, 148] on input "HMO ID" at bounding box center [264, 145] width 303 height 14
type input "Lanark Specialist Hospital"
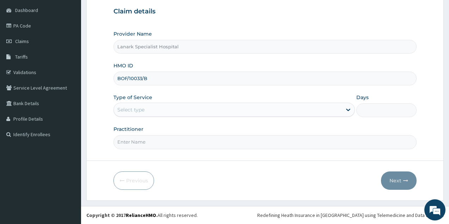
type input "BOF/10033/B"
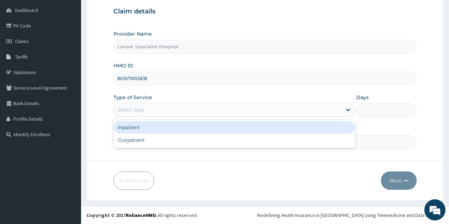
click at [142, 113] on div "Select type" at bounding box center [228, 109] width 228 height 11
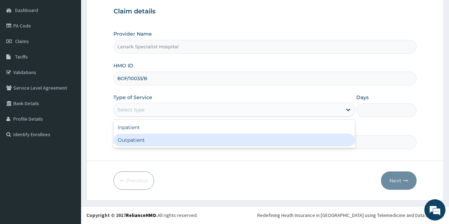
click at [141, 137] on div "Outpatient" at bounding box center [233, 139] width 241 height 13
type input "1"
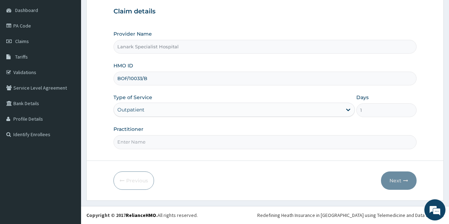
click at [141, 137] on input "Practitioner" at bounding box center [264, 142] width 303 height 14
type input "DR OYENIRAN"
click at [394, 176] on button "Next" at bounding box center [399, 180] width 36 height 18
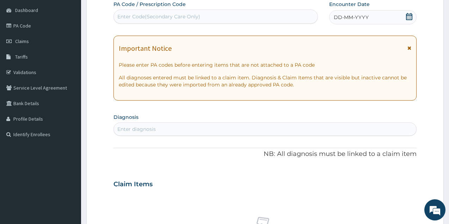
click at [257, 14] on div "Enter Code(Secondary Care Only)" at bounding box center [216, 16] width 204 height 11
type input "PA/BCA10C"
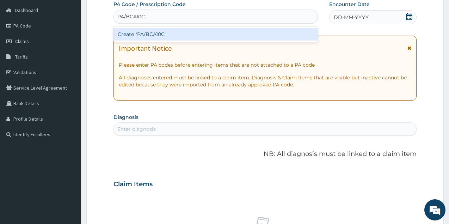
click at [231, 36] on div "Create "PA/BCA10C"" at bounding box center [215, 34] width 204 height 13
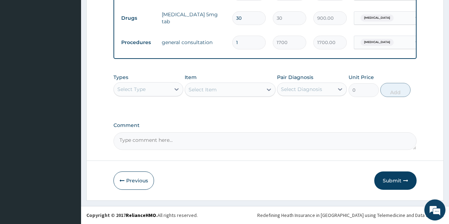
scroll to position [302, 0]
click at [395, 183] on button "Submit" at bounding box center [395, 180] width 42 height 18
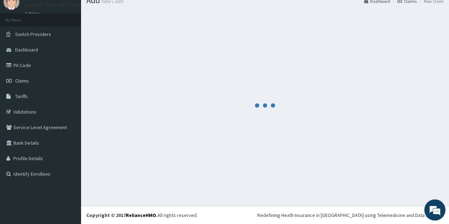
scroll to position [27, 0]
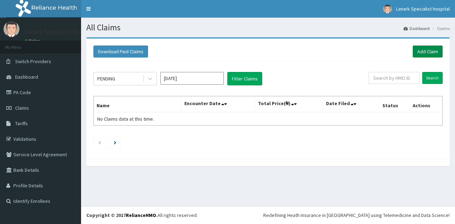
click at [430, 53] on link "Add Claim" at bounding box center [427, 51] width 30 height 12
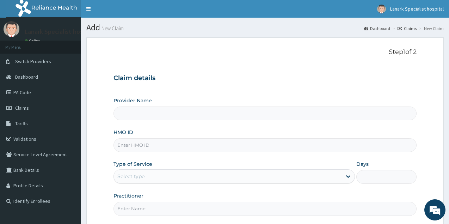
type input "Lanark Specialist Hospital"
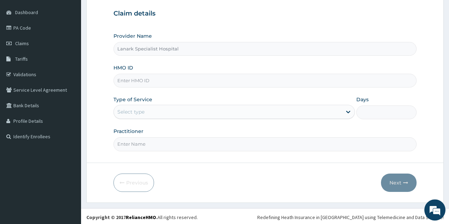
scroll to position [67, 0]
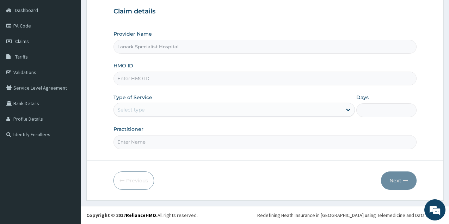
click at [145, 80] on input "HMO ID" at bounding box center [264, 78] width 303 height 14
type input "BOF/10033/B"
click at [147, 106] on div "Select type" at bounding box center [228, 109] width 228 height 11
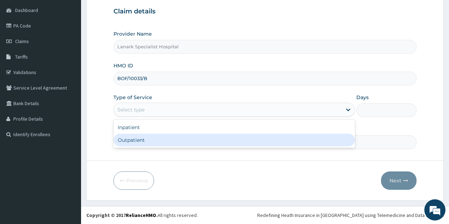
click at [146, 139] on div "Outpatient" at bounding box center [233, 139] width 241 height 13
type input "1"
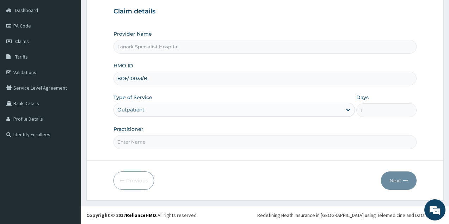
click at [146, 139] on input "Practitioner" at bounding box center [264, 142] width 303 height 14
type input "DR OYENIRAN"
click at [392, 180] on button "Next" at bounding box center [399, 180] width 36 height 18
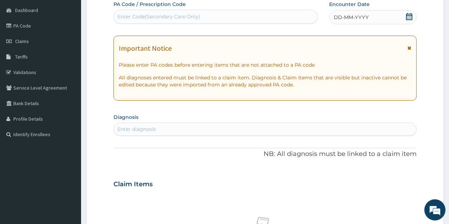
click at [163, 125] on div "Enter diagnosis" at bounding box center [265, 128] width 302 height 11
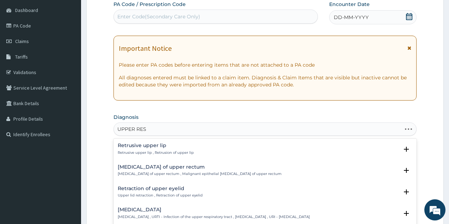
type input "UPPER RESP"
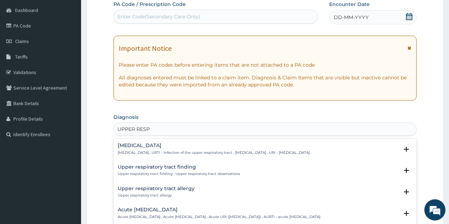
click at [151, 150] on p "Upper respiratory infection , URTI - Infection of the upper respiratory tract ,…" at bounding box center [214, 152] width 192 height 5
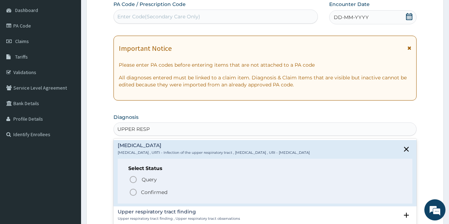
click at [132, 187] on div "Query Query covers suspected (?), Keep in view (kiv), Ruled out (r/o) Confirmed" at bounding box center [264, 184] width 273 height 21
click at [134, 190] on icon "status option filled" at bounding box center [133, 192] width 8 height 8
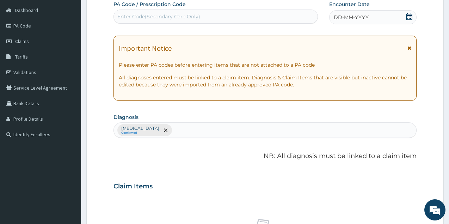
type input ","
type input "MALA"
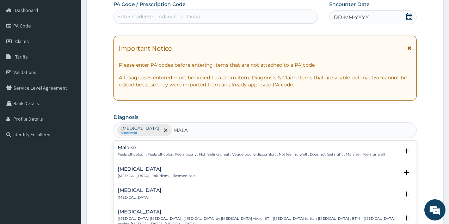
click at [129, 173] on div "Malaria Malaria , Paludism , Plasmodiosis" at bounding box center [156, 172] width 77 height 12
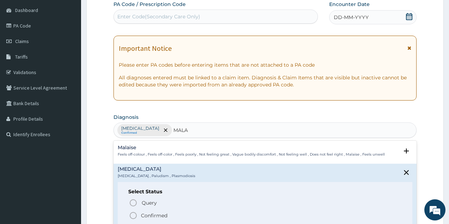
click at [133, 214] on icon "status option filled" at bounding box center [133, 215] width 8 height 8
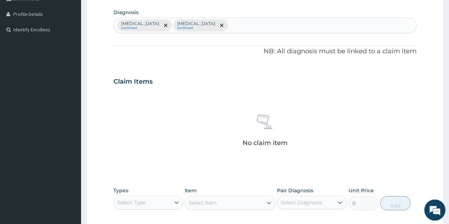
scroll to position [246, 0]
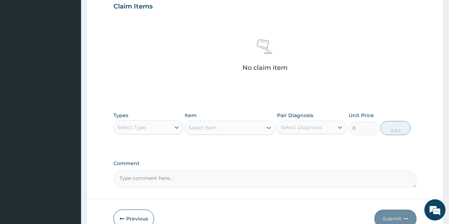
click at [152, 124] on div "Select Type" at bounding box center [142, 126] width 56 height 11
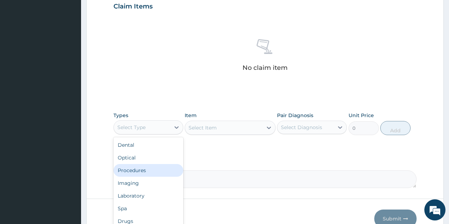
click at [141, 172] on div "Procedures" at bounding box center [148, 170] width 70 height 13
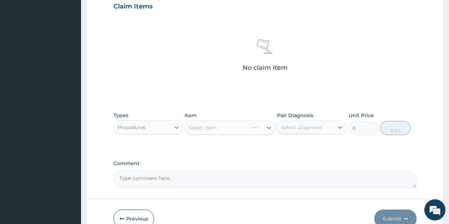
click at [220, 130] on div "Select Item" at bounding box center [229, 127] width 91 height 14
click at [220, 127] on div "Select Item" at bounding box center [229, 127] width 91 height 14
click at [220, 127] on div "Select Item" at bounding box center [223, 127] width 77 height 11
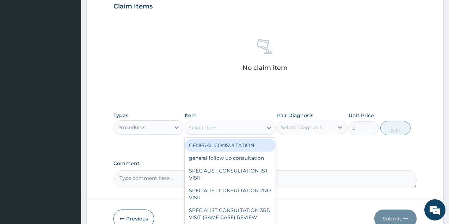
click at [232, 144] on div "GENERAL CONSULTATION" at bounding box center [229, 145] width 91 height 13
type input "1700"
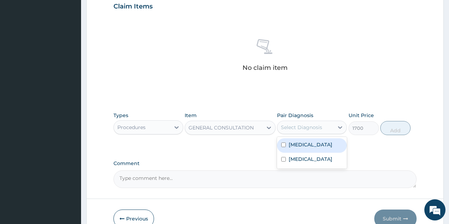
click at [307, 129] on div "Select Diagnosis" at bounding box center [301, 127] width 41 height 7
click at [307, 144] on label "Upper respiratory infection" at bounding box center [310, 144] width 44 height 7
checkbox input "true"
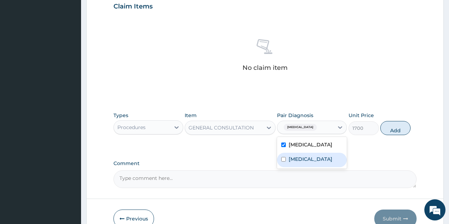
click at [307, 161] on div "Malaria" at bounding box center [312, 159] width 70 height 14
checkbox input "true"
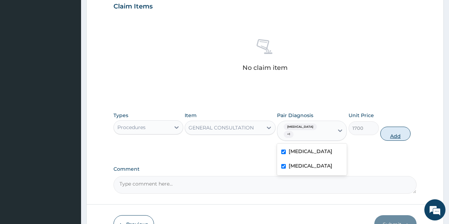
click at [391, 132] on button "Add" at bounding box center [395, 133] width 30 height 14
type input "0"
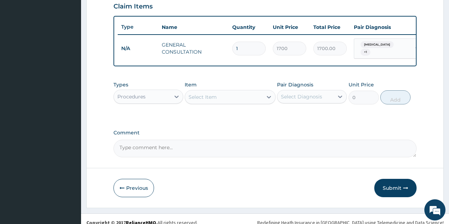
click at [145, 100] on div "Procedures" at bounding box center [131, 96] width 28 height 7
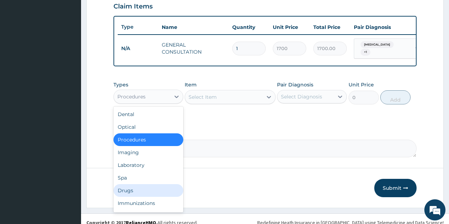
click at [139, 196] on div "Drugs" at bounding box center [148, 190] width 70 height 13
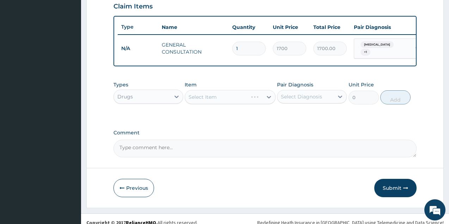
click at [233, 101] on div "Select Item" at bounding box center [229, 97] width 91 height 14
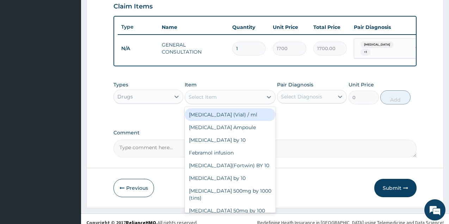
click at [233, 101] on div "Select Item" at bounding box center [223, 96] width 77 height 11
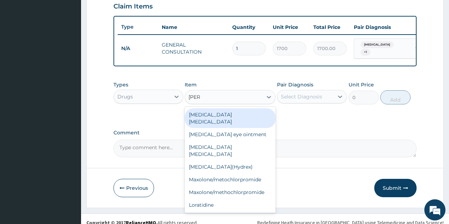
type input "LORAT"
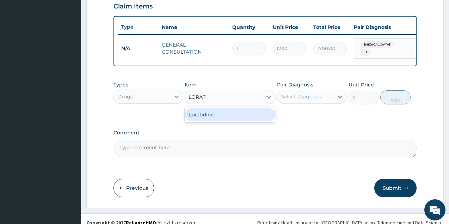
click at [223, 119] on div "Loratidine" at bounding box center [229, 114] width 91 height 13
type input "100"
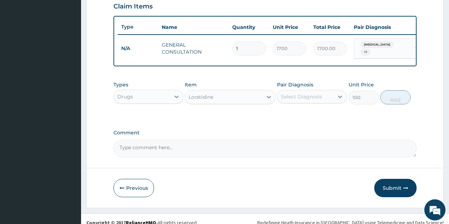
click at [302, 100] on div "Select Diagnosis" at bounding box center [301, 96] width 41 height 7
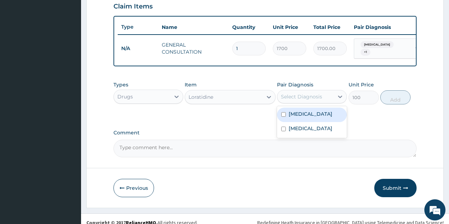
click at [303, 117] on label "Upper respiratory infection" at bounding box center [310, 113] width 44 height 7
checkbox input "true"
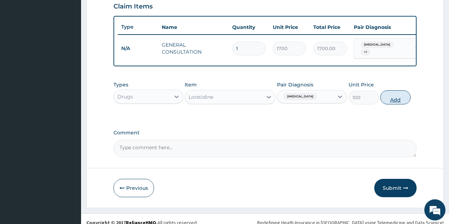
click at [393, 104] on button "Add" at bounding box center [395, 97] width 30 height 14
type input "0"
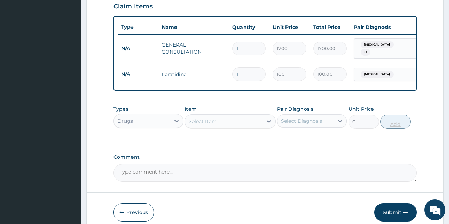
type input "2"
type input "200.00"
type input "3"
type input "300.00"
type input "4"
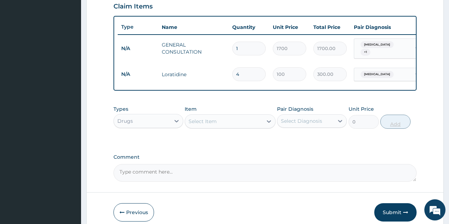
type input "400.00"
type input "5"
type input "500.00"
type input "6"
type input "600.00"
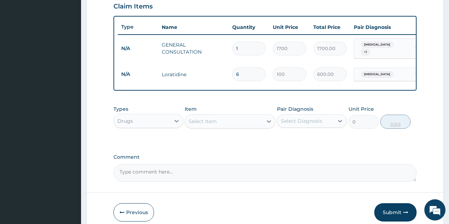
type input "7"
type input "700.00"
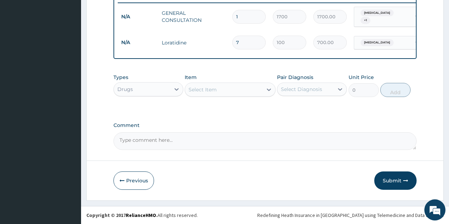
scroll to position [284, 0]
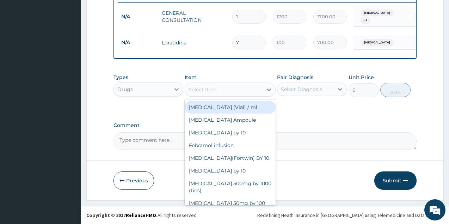
click at [204, 90] on div "Select Item" at bounding box center [202, 89] width 28 height 7
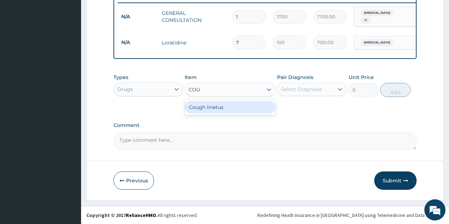
type input "COUG"
click at [212, 109] on div "Cough linetus" at bounding box center [229, 107] width 91 height 13
type input "1000"
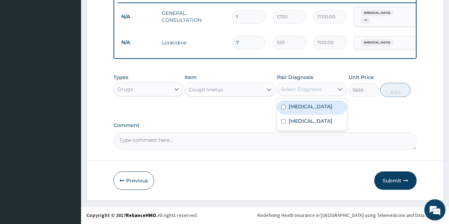
click at [315, 88] on div "Select Diagnosis" at bounding box center [301, 89] width 41 height 7
click at [309, 110] on label "[MEDICAL_DATA]" at bounding box center [310, 106] width 44 height 7
checkbox input "true"
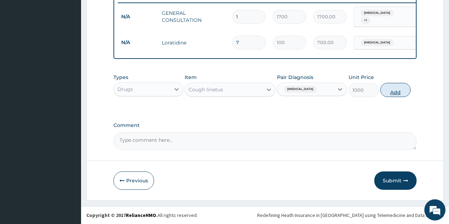
click at [387, 94] on button "Add" at bounding box center [395, 90] width 30 height 14
type input "0"
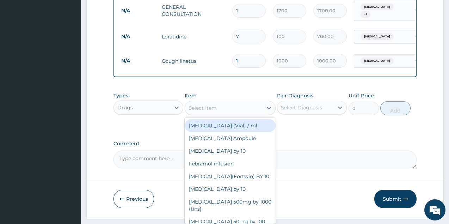
click at [232, 110] on div "Select Item" at bounding box center [223, 107] width 77 height 11
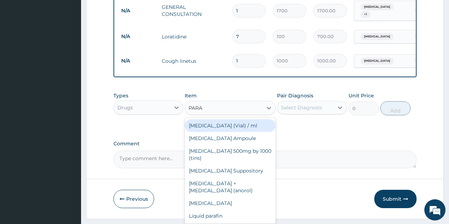
type input "PARAC"
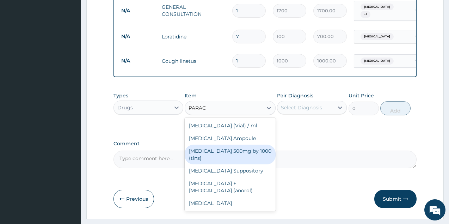
click at [236, 159] on div "Paracetamol 500mg by 1000 (tins)" at bounding box center [229, 154] width 91 height 20
type input "30"
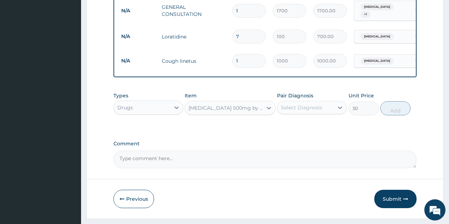
click at [308, 111] on div "Select Diagnosis" at bounding box center [301, 107] width 41 height 7
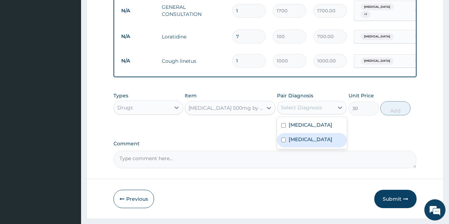
click at [300, 143] on label "Malaria" at bounding box center [310, 139] width 44 height 7
checkbox input "true"
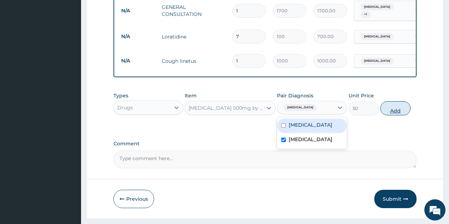
click at [394, 115] on button "Add" at bounding box center [395, 108] width 30 height 14
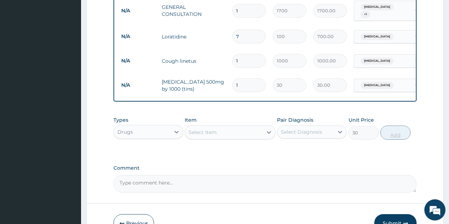
type input "0"
type input "18"
type input "540.00"
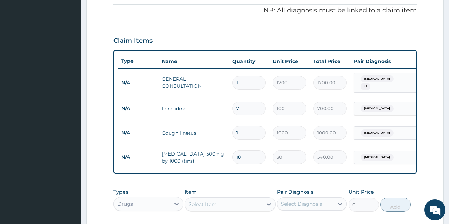
scroll to position [0, 51]
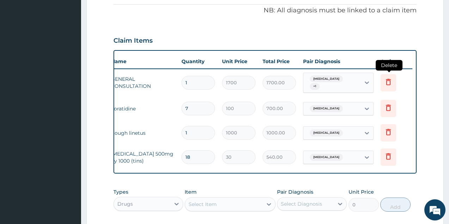
type input "18"
click at [387, 83] on icon at bounding box center [388, 81] width 8 height 8
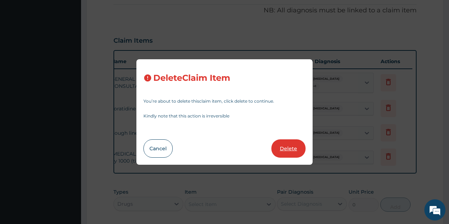
click at [286, 146] on button "Delete" at bounding box center [288, 148] width 34 height 18
type input "7"
type input "100"
type input "700.00"
type input "1"
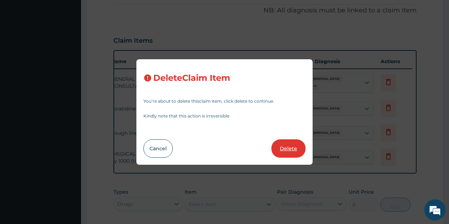
type input "1000"
type input "1000.00"
type input "18"
type input "30"
type input "540.00"
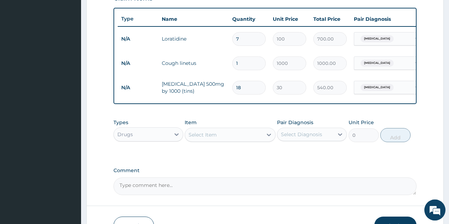
scroll to position [305, 0]
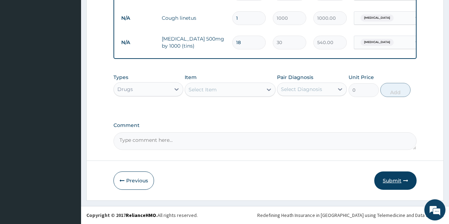
click at [387, 181] on button "Submit" at bounding box center [395, 180] width 42 height 18
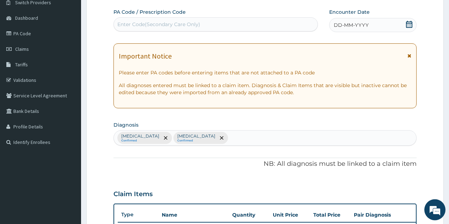
scroll to position [54, 0]
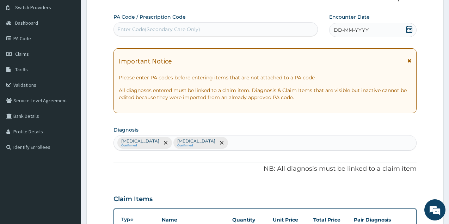
click at [413, 29] on div "DD-MM-YYYY" at bounding box center [372, 30] width 87 height 14
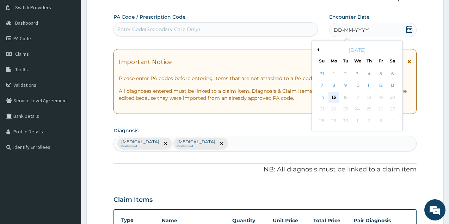
click at [338, 99] on div "15" at bounding box center [333, 97] width 11 height 11
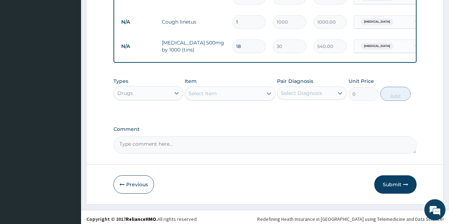
scroll to position [305, 0]
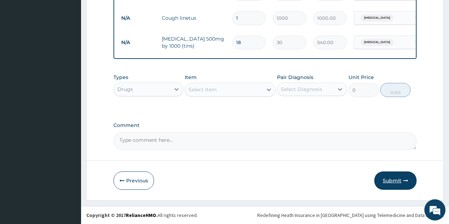
click at [393, 179] on button "Submit" at bounding box center [395, 180] width 42 height 18
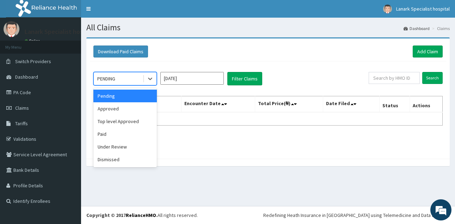
drag, startPoint x: 124, startPoint y: 76, endPoint x: 124, endPoint y: 104, distance: 27.8
click at [124, 79] on div "PENDING" at bounding box center [118, 78] width 49 height 11
click at [120, 108] on div "Approved" at bounding box center [124, 108] width 63 height 13
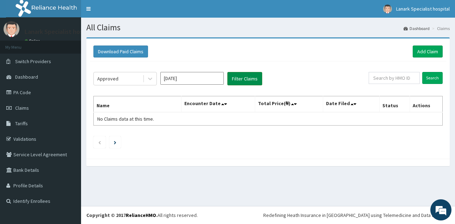
click at [251, 83] on button "Filter Claims" at bounding box center [244, 78] width 35 height 13
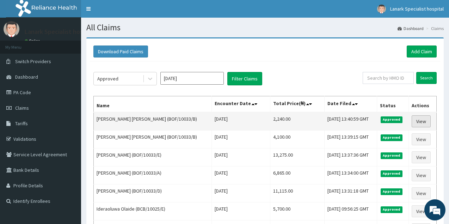
click at [422, 123] on link "View" at bounding box center [420, 121] width 19 height 12
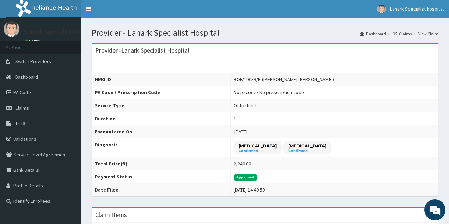
click at [409, 32] on link "Claims" at bounding box center [401, 34] width 19 height 6
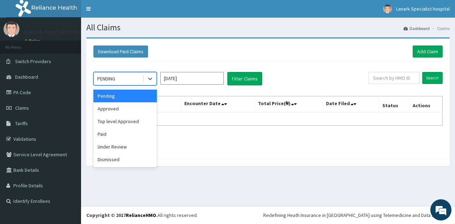
drag, startPoint x: 117, startPoint y: 79, endPoint x: 114, endPoint y: 99, distance: 19.6
click at [117, 82] on div "PENDING" at bounding box center [118, 78] width 49 height 11
click at [115, 122] on div "Top level Approved" at bounding box center [124, 121] width 63 height 13
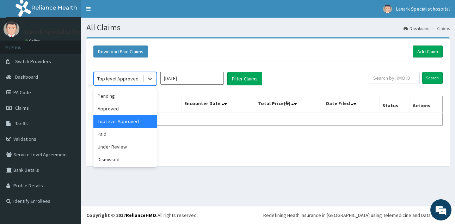
drag, startPoint x: 118, startPoint y: 74, endPoint x: 120, endPoint y: 92, distance: 18.7
click at [118, 78] on div "Top level Approved" at bounding box center [118, 78] width 49 height 11
click at [116, 148] on div "Under Review" at bounding box center [124, 146] width 63 height 13
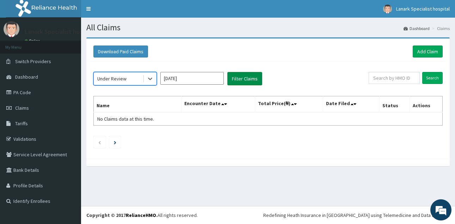
click at [252, 79] on button "Filter Claims" at bounding box center [244, 78] width 35 height 13
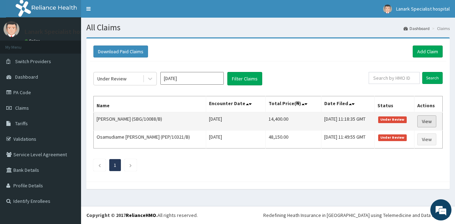
click at [430, 124] on link "View" at bounding box center [426, 121] width 19 height 12
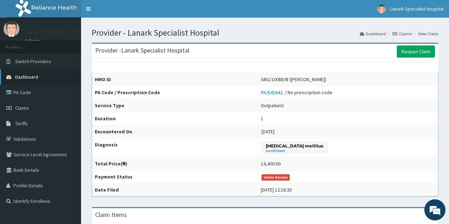
click at [43, 77] on link "Dashboard" at bounding box center [40, 76] width 81 height 15
